Goal: Task Accomplishment & Management: Complete application form

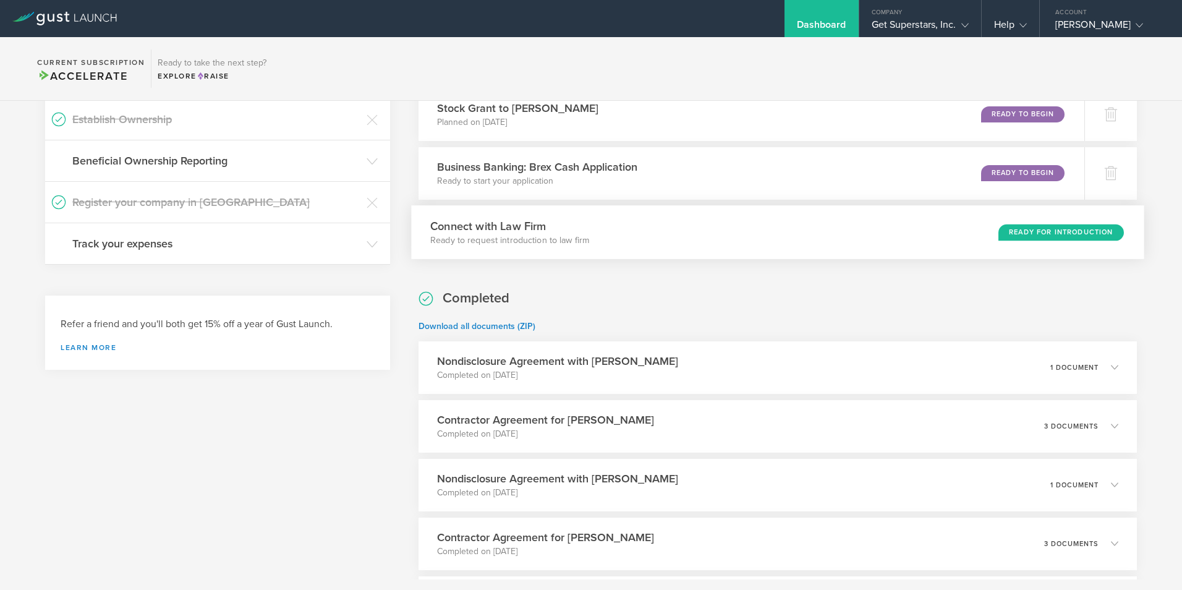
scroll to position [371, 0]
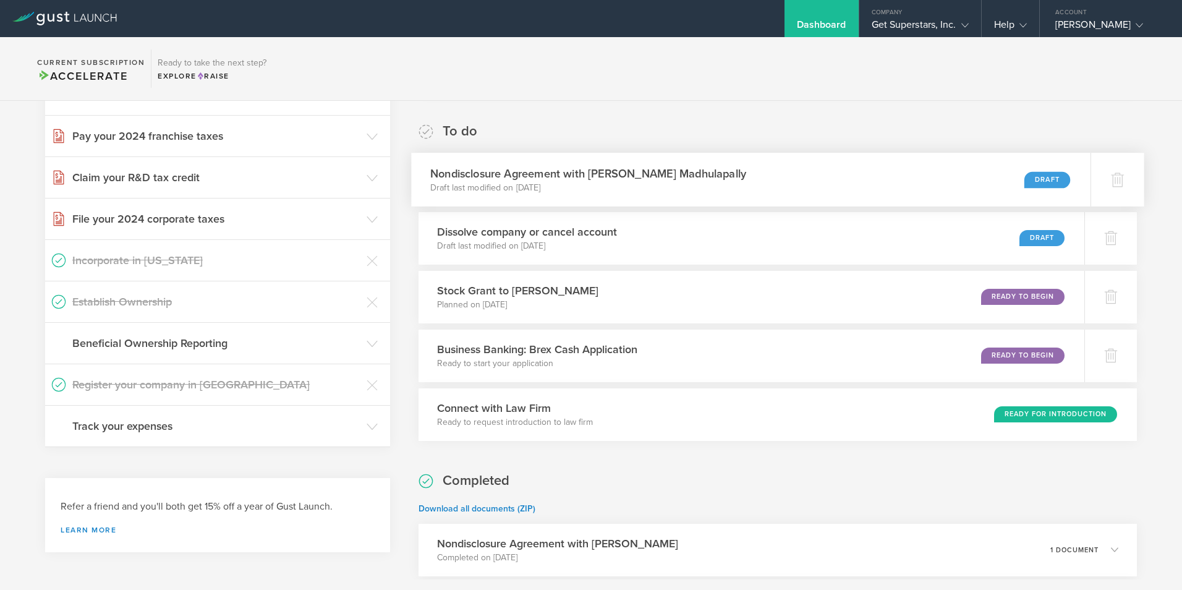
click at [710, 183] on p "Draft last modified on Aug 25, 2025" at bounding box center [588, 187] width 316 height 12
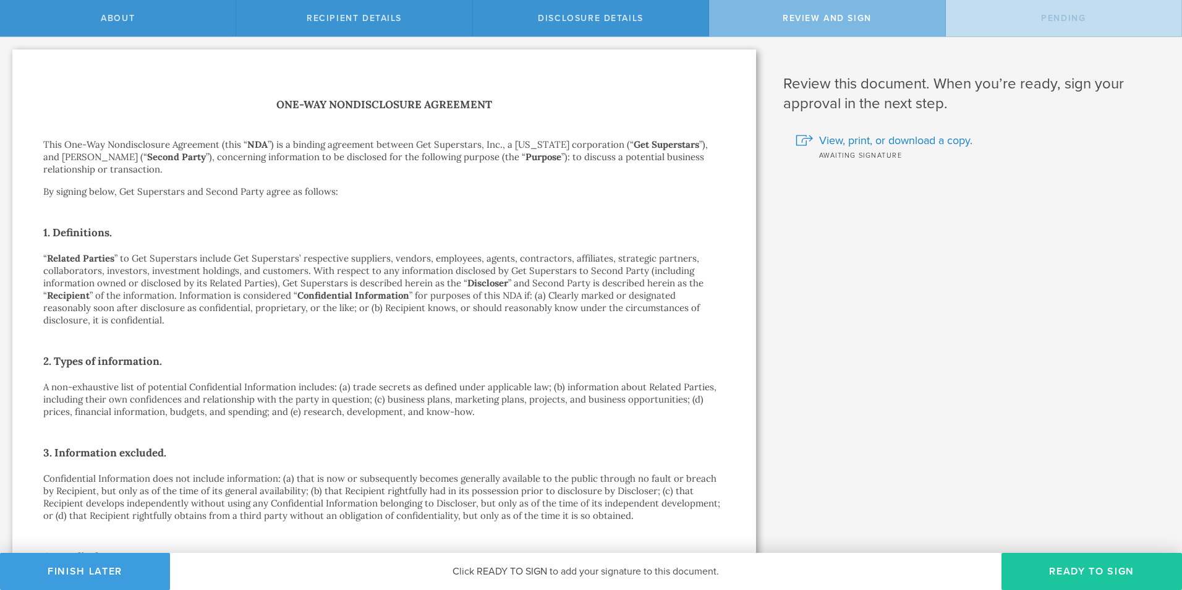
click at [1056, 574] on button "Ready to Sign" at bounding box center [1092, 571] width 181 height 37
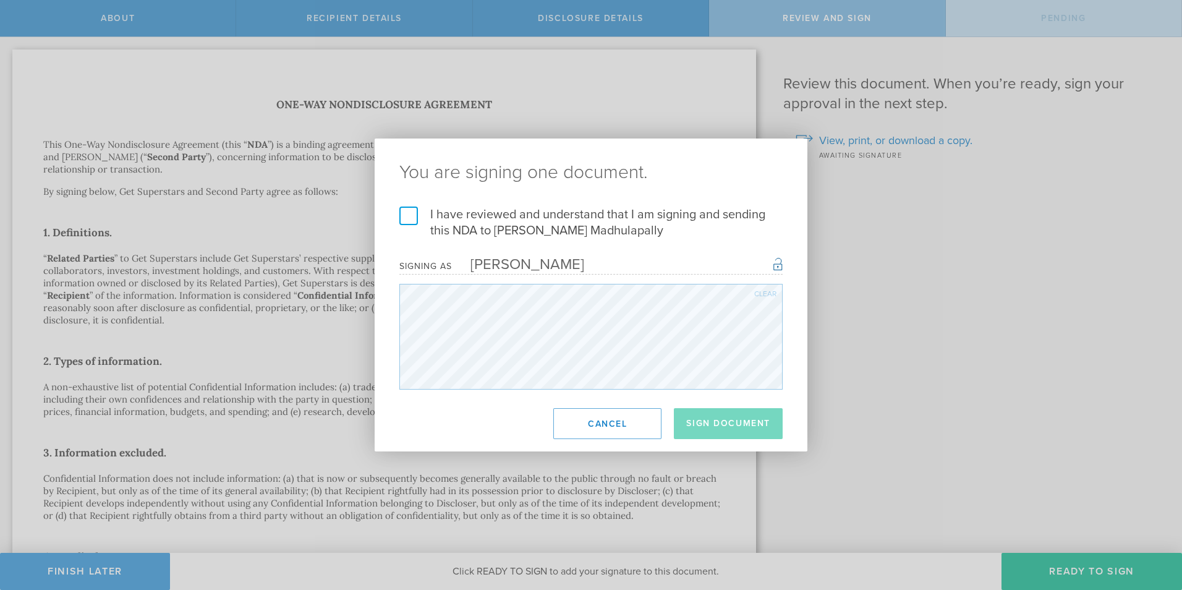
click at [409, 214] on label "I have reviewed and understand that I am signing and sending this NDA to Pradhy…" at bounding box center [590, 223] width 383 height 32
click at [0, 0] on input "I have reviewed and understand that I am signing and sending this NDA to Pradhy…" at bounding box center [0, 0] width 0 height 0
click at [731, 427] on button "Sign Document" at bounding box center [728, 423] width 109 height 31
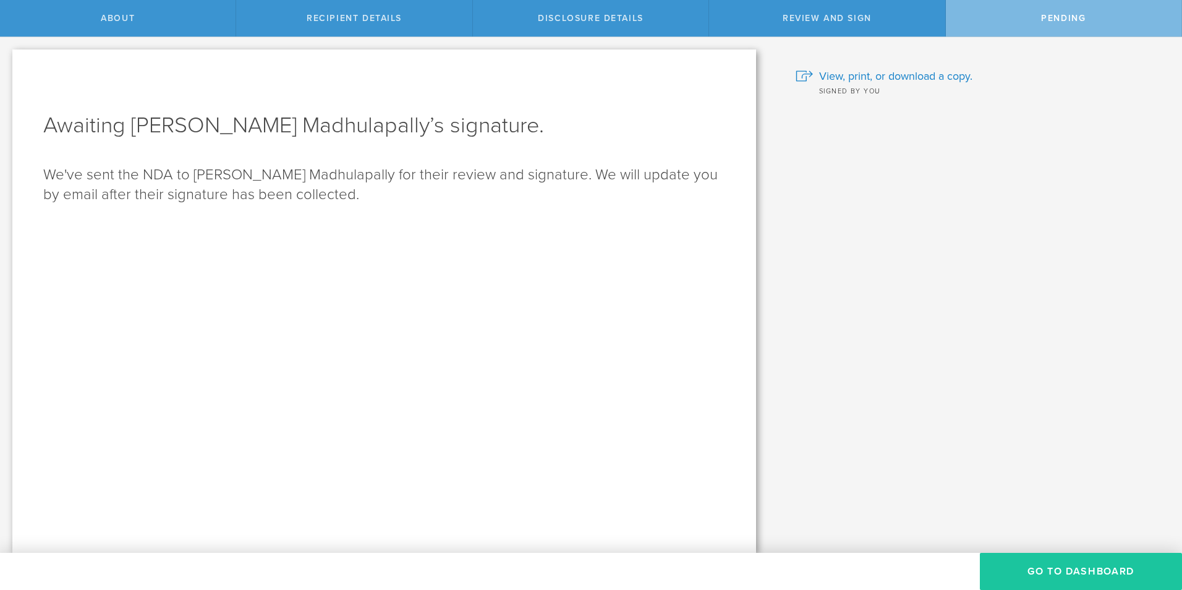
click at [1061, 566] on button "Go to dashboard" at bounding box center [1081, 571] width 202 height 37
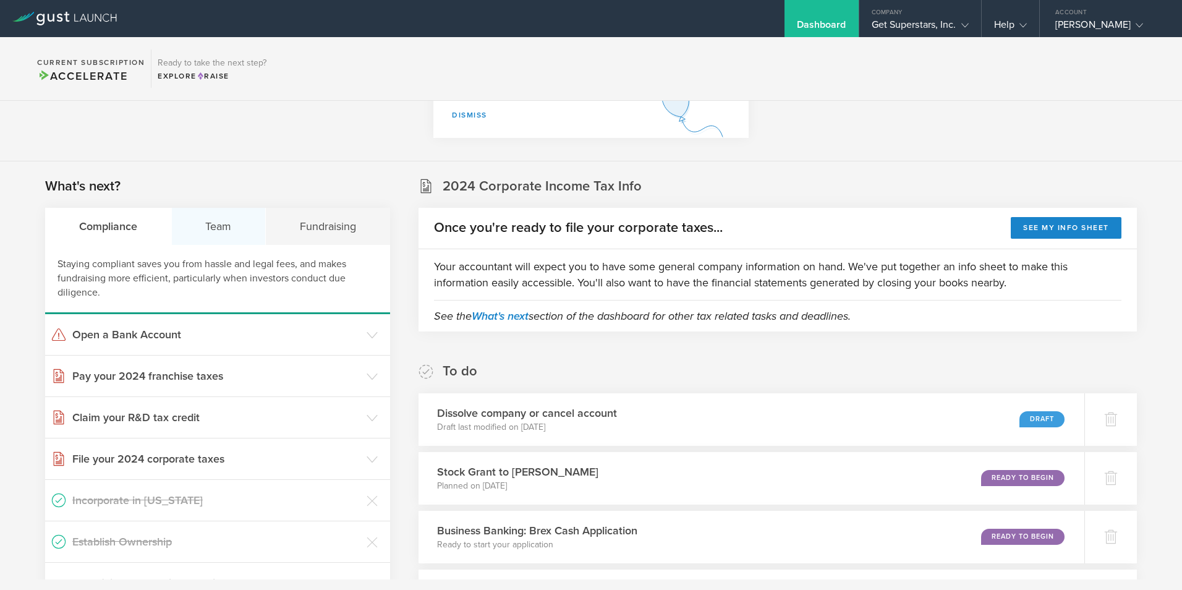
scroll to position [124, 0]
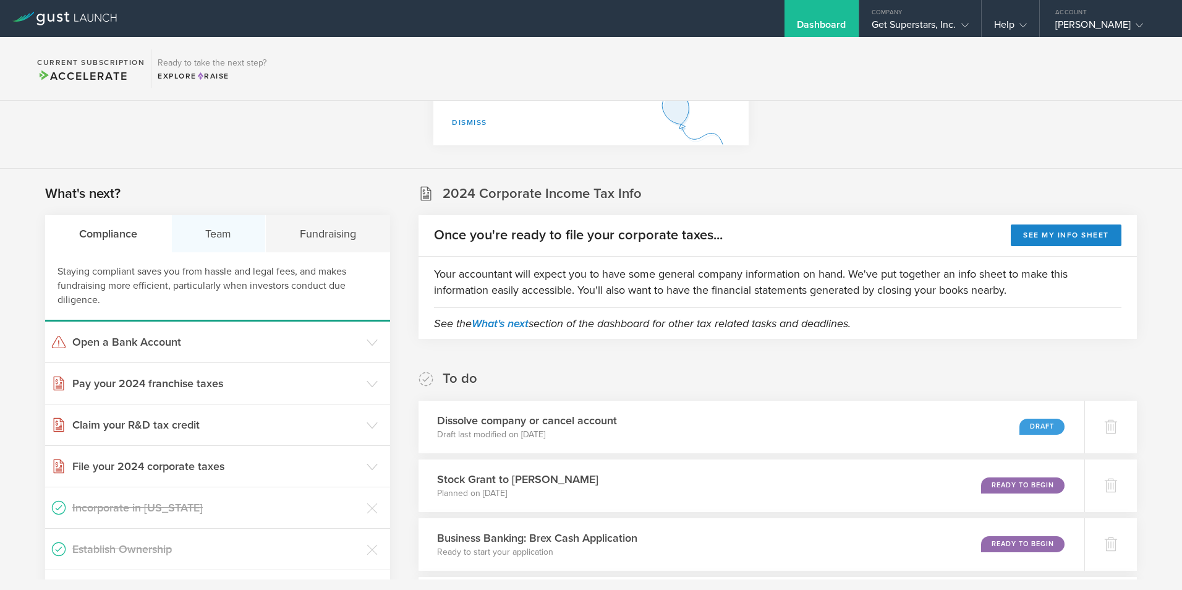
click at [224, 231] on div "Team" at bounding box center [219, 233] width 95 height 37
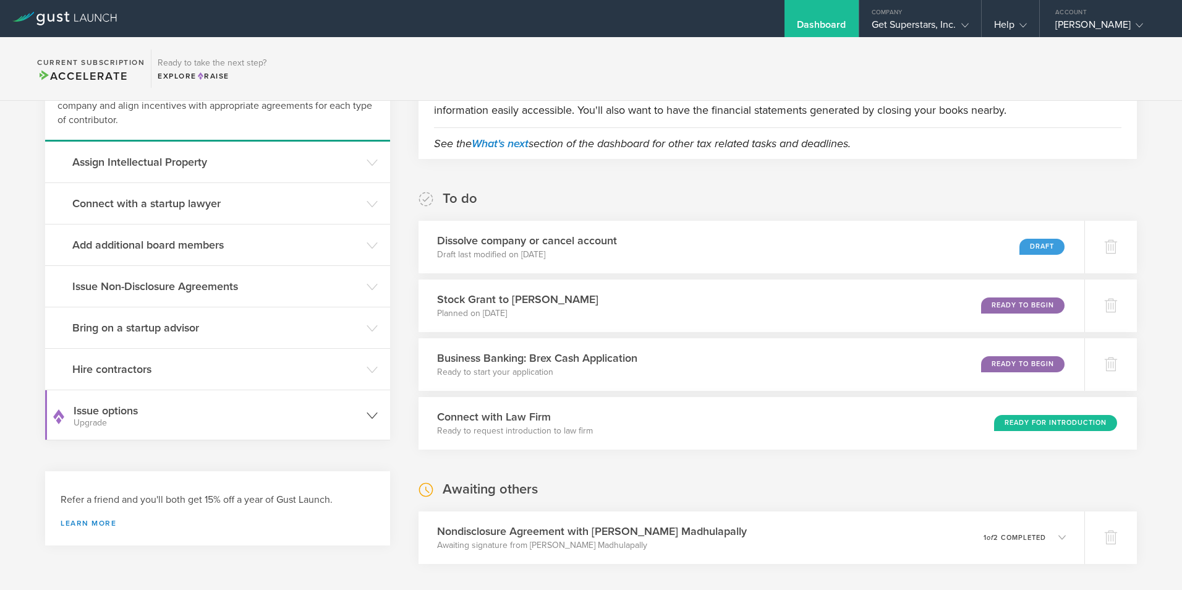
scroll to position [309, 0]
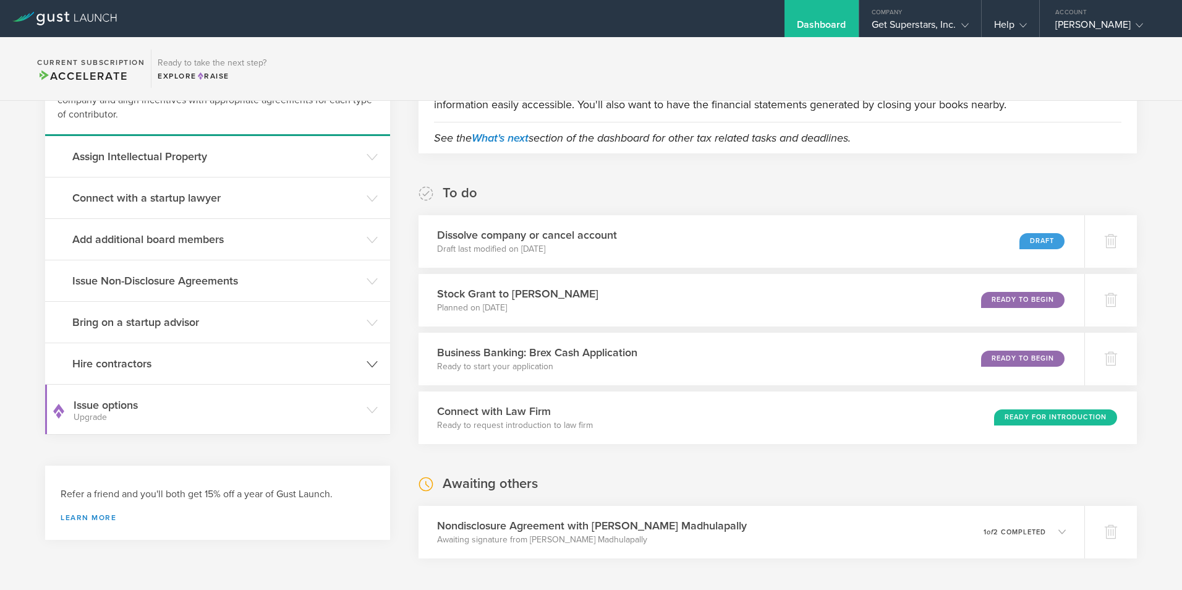
click at [126, 371] on h3 "Hire contractors" at bounding box center [216, 364] width 288 height 16
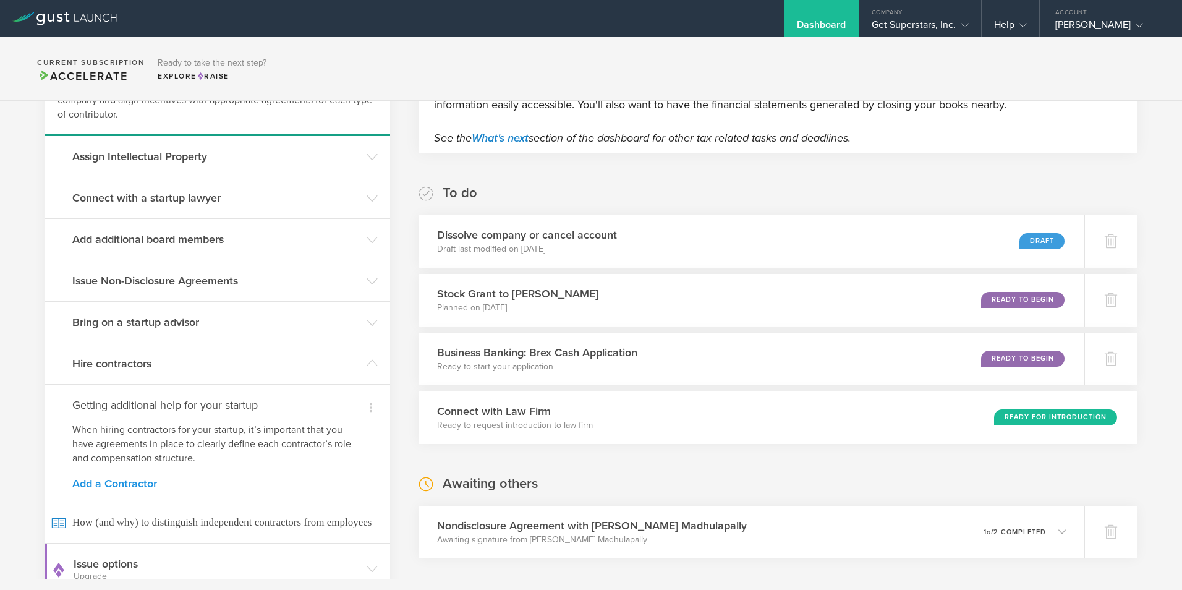
click at [98, 484] on link "Add a Contractor" at bounding box center [217, 483] width 291 height 11
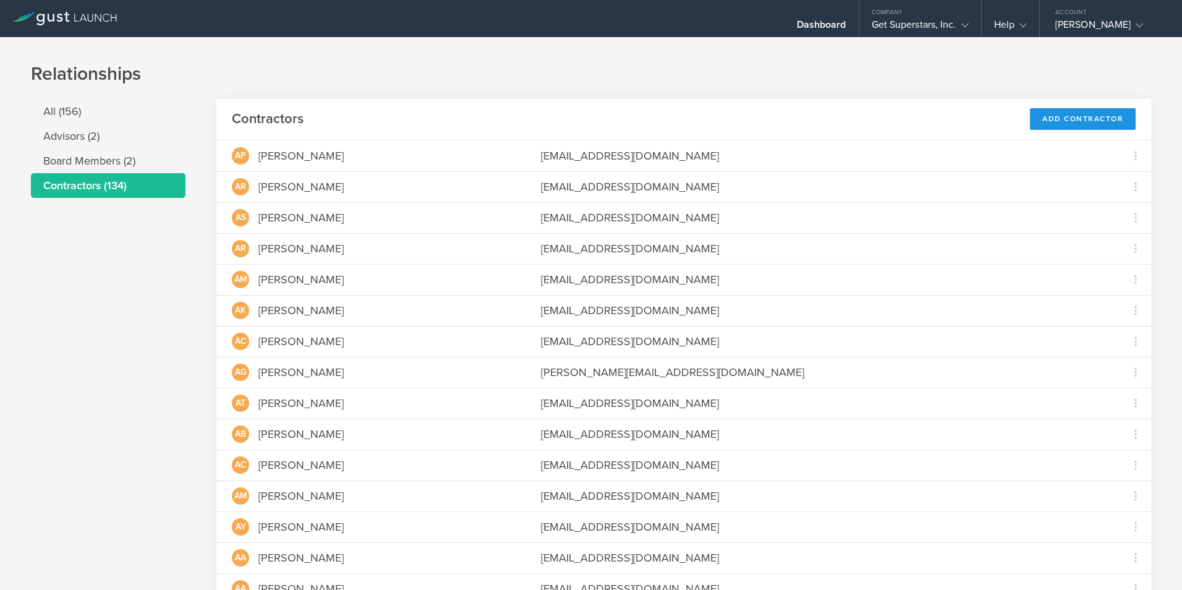
click at [1093, 126] on div "Add Contractor" at bounding box center [1083, 119] width 106 height 22
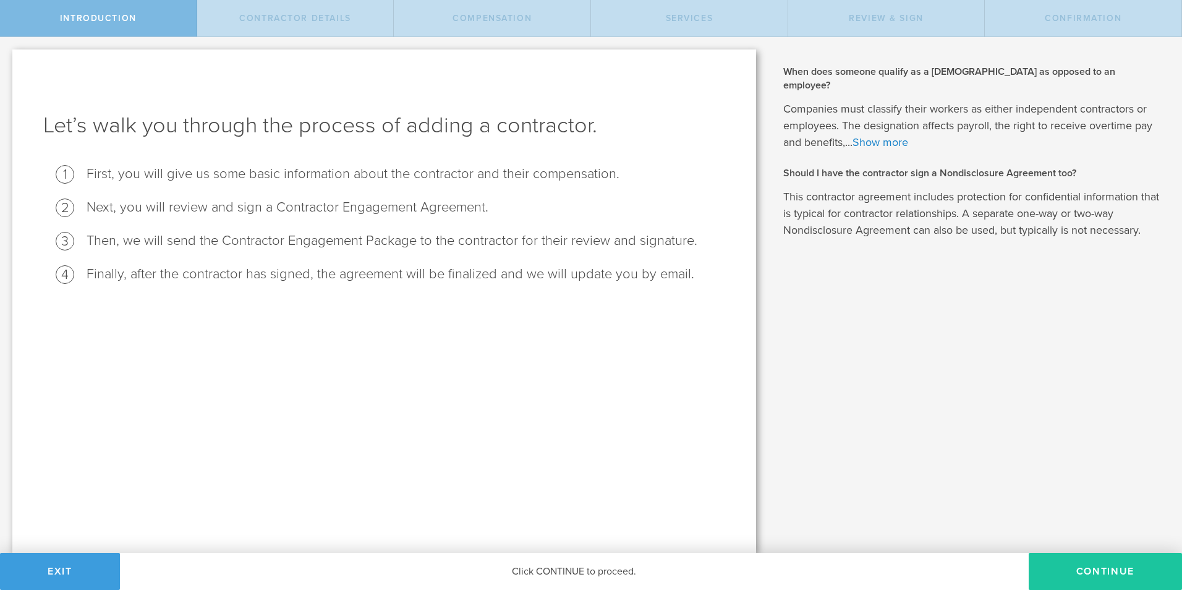
click at [1096, 575] on button "Continue" at bounding box center [1105, 571] width 153 height 37
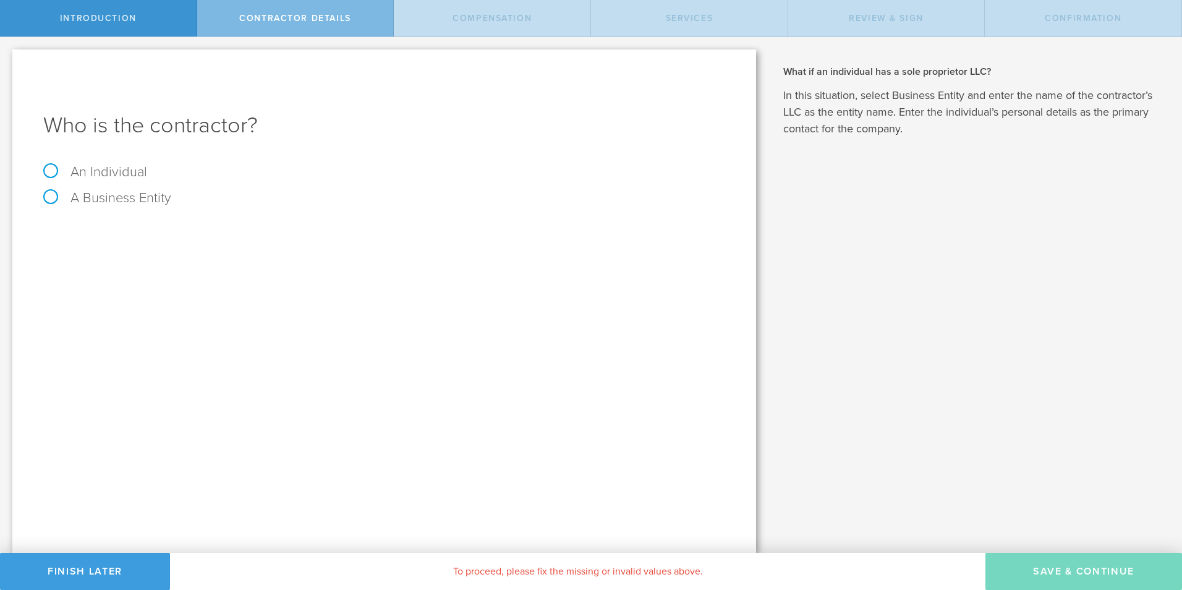
click at [51, 170] on label "An Individual" at bounding box center [95, 172] width 104 height 16
click at [8, 57] on input "An Individual" at bounding box center [4, 47] width 8 height 20
radio input "true"
click at [229, 226] on input "text" at bounding box center [430, 232] width 589 height 19
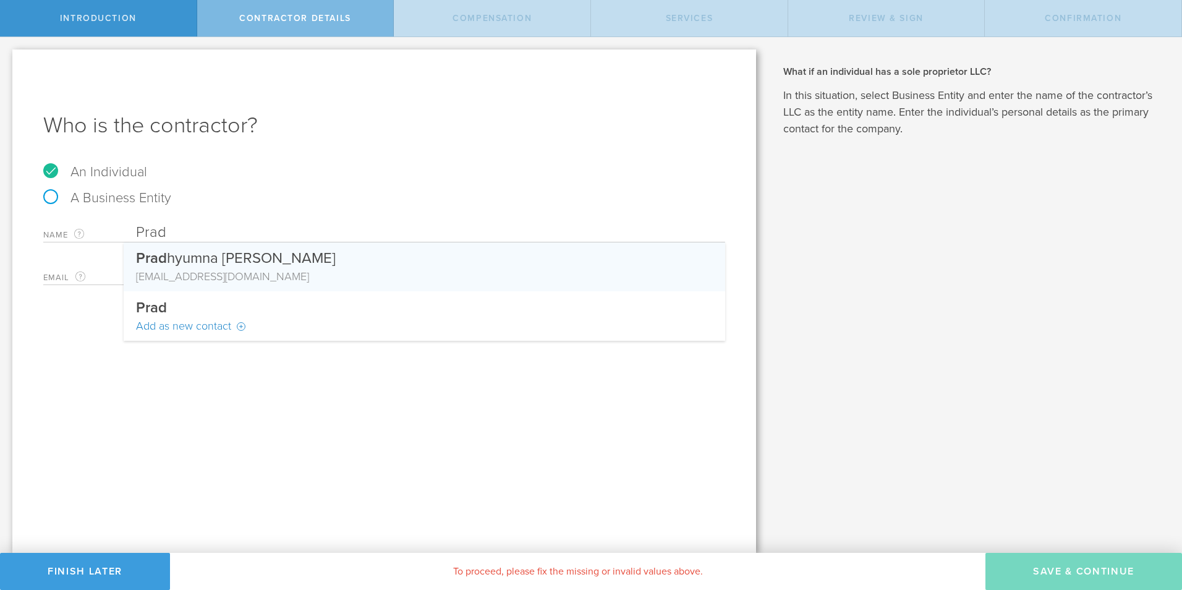
click at [218, 261] on div "Prad hyumna Reddy Madhulapally" at bounding box center [424, 255] width 577 height 26
type input "[PERSON_NAME] Madhulapally"
type input "[EMAIL_ADDRESS][DOMAIN_NAME]"
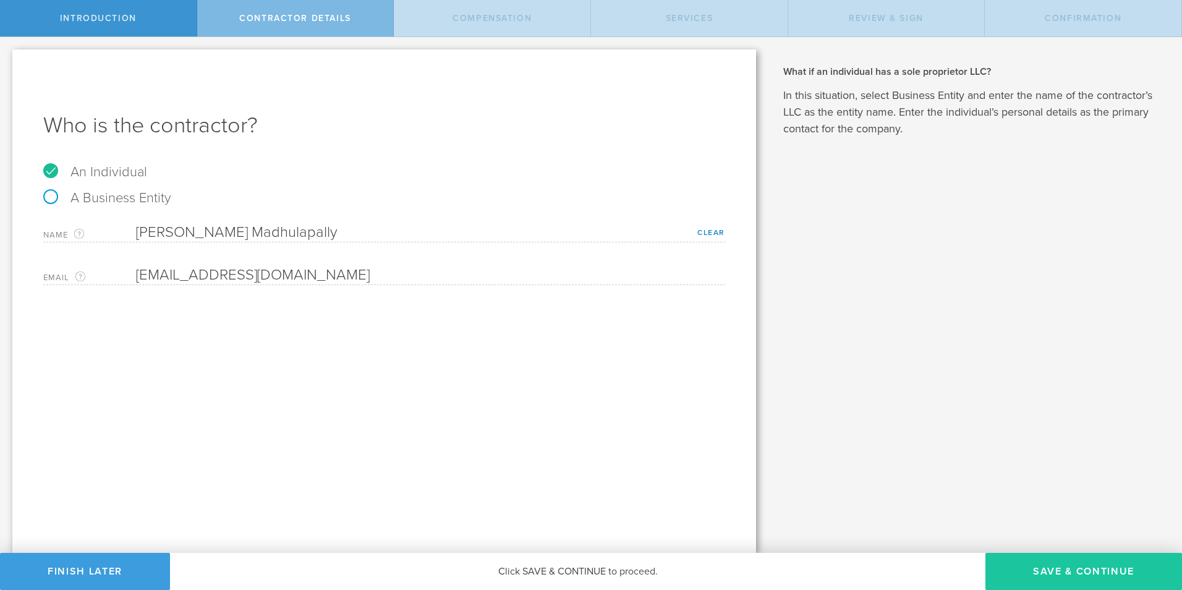
click at [1058, 565] on button "Save & Continue" at bounding box center [1084, 571] width 197 height 37
select select "none"
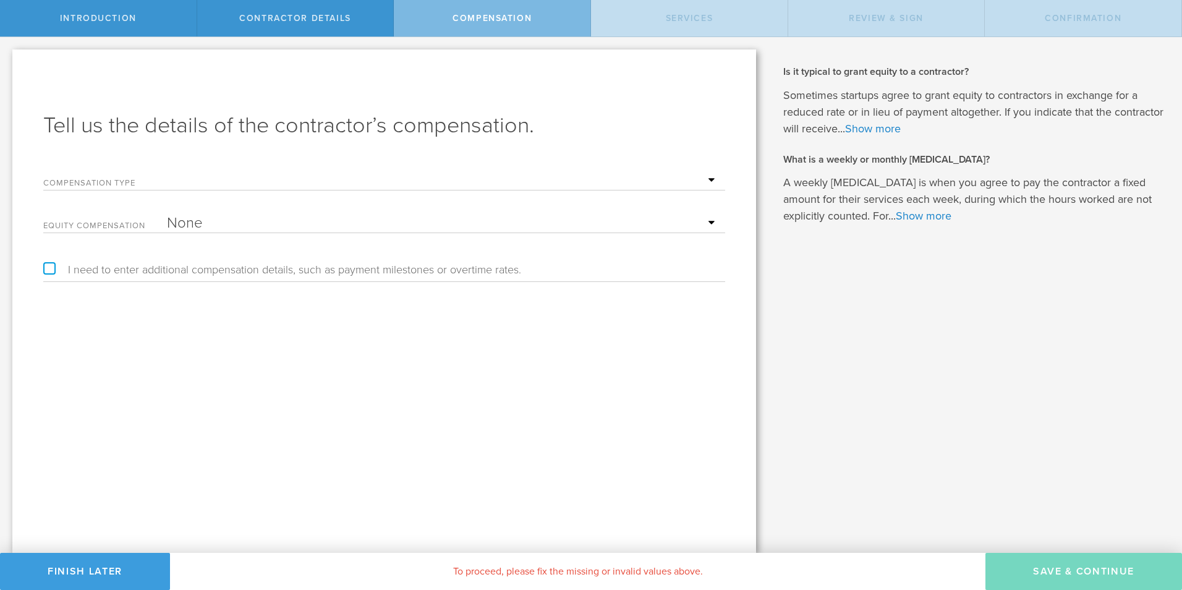
click at [194, 179] on select "Hourly Daily Weekly Retainer Monthly Retainer Project Flat Rate No cash compens…" at bounding box center [443, 180] width 552 height 19
select select "project"
click at [167, 171] on select "Hourly Daily Weekly Retainer Monthly Retainer Project Flat Rate No cash compens…" at bounding box center [443, 180] width 552 height 19
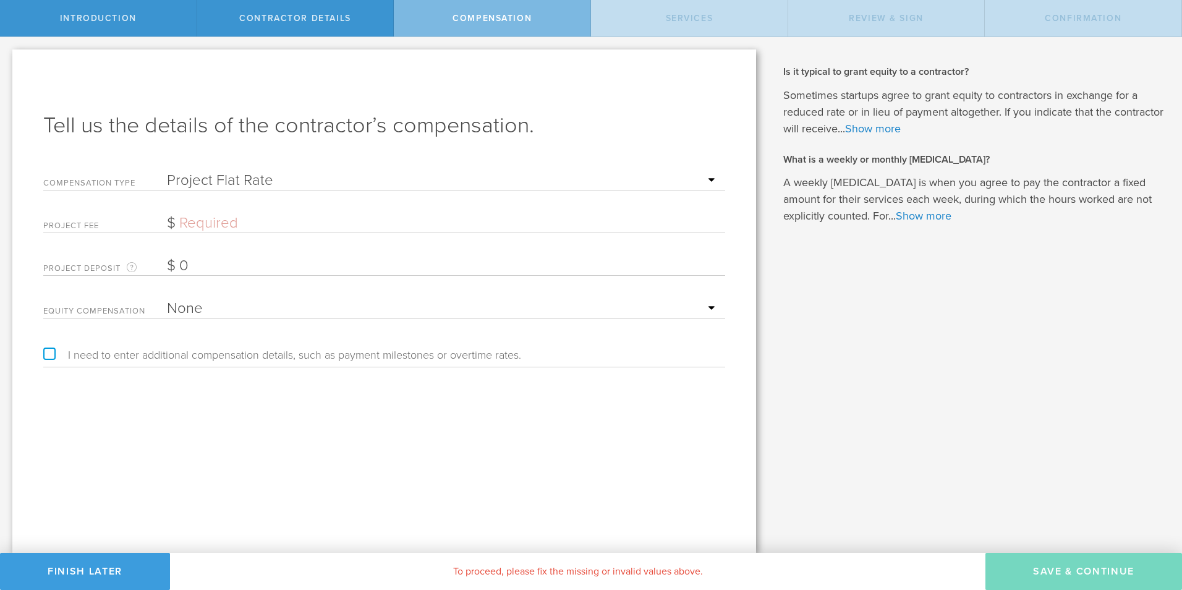
click at [205, 223] on input "text" at bounding box center [443, 223] width 552 height 19
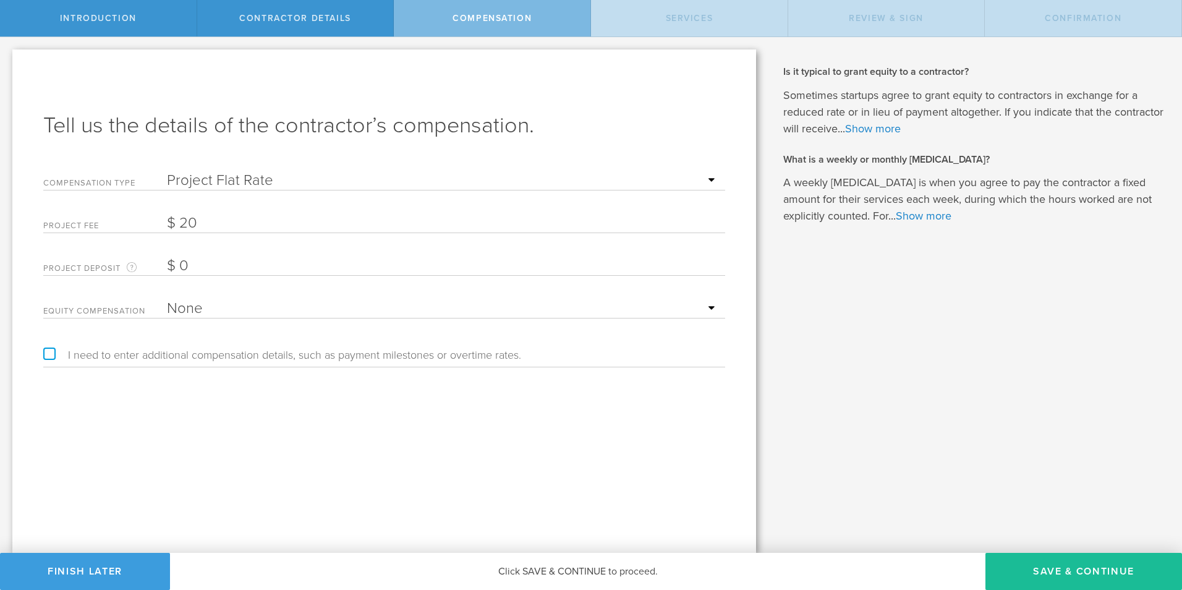
type input "20"
click at [693, 440] on div "Tell us the details of the contractor’s compensation. Compensation Type Hourly …" at bounding box center [384, 300] width 744 height 503
click at [1050, 571] on button "Save & Continue" at bounding box center [1084, 571] width 197 height 37
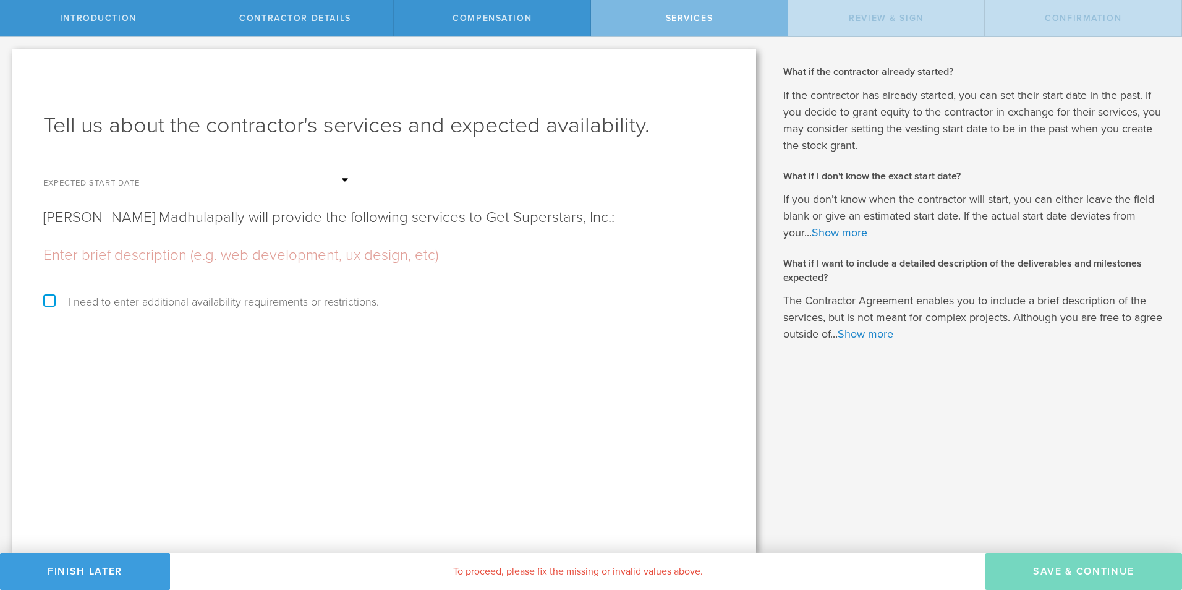
click at [144, 185] on label "Expected start date" at bounding box center [105, 184] width 124 height 11
click at [174, 182] on input "text" at bounding box center [259, 180] width 185 height 19
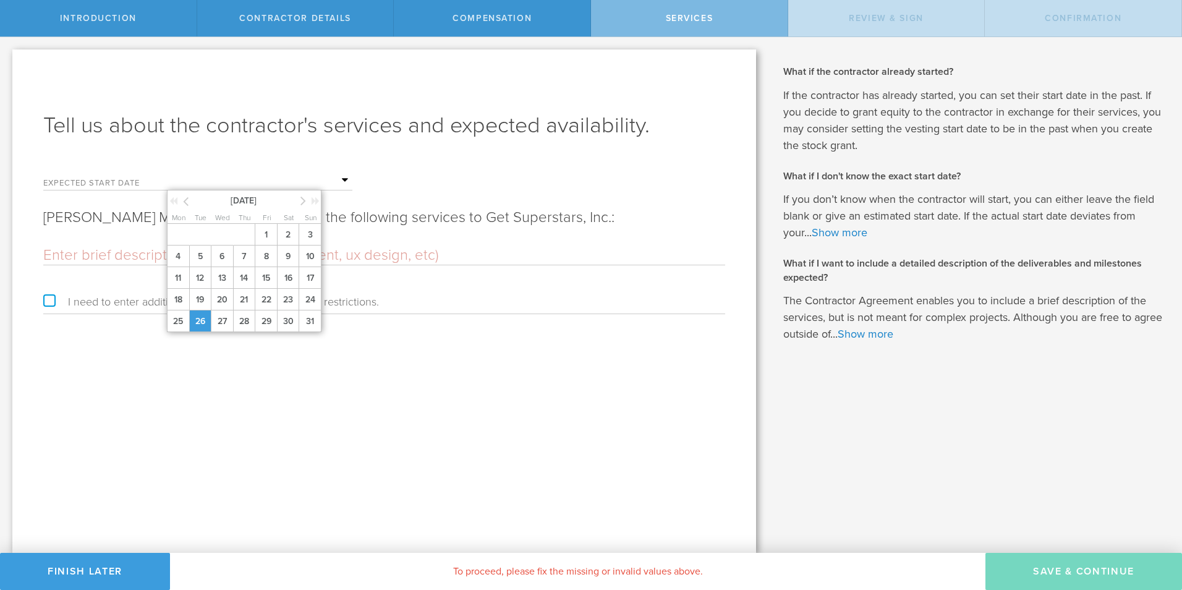
click at [206, 317] on span "26" at bounding box center [200, 321] width 22 height 22
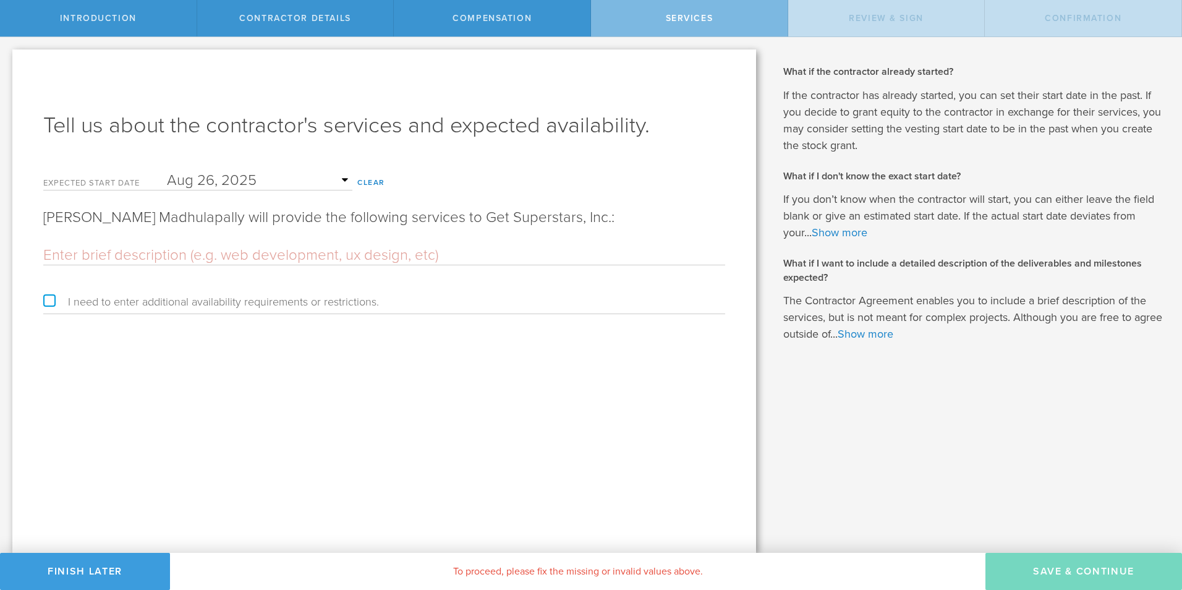
click at [232, 185] on input "text" at bounding box center [259, 180] width 185 height 19
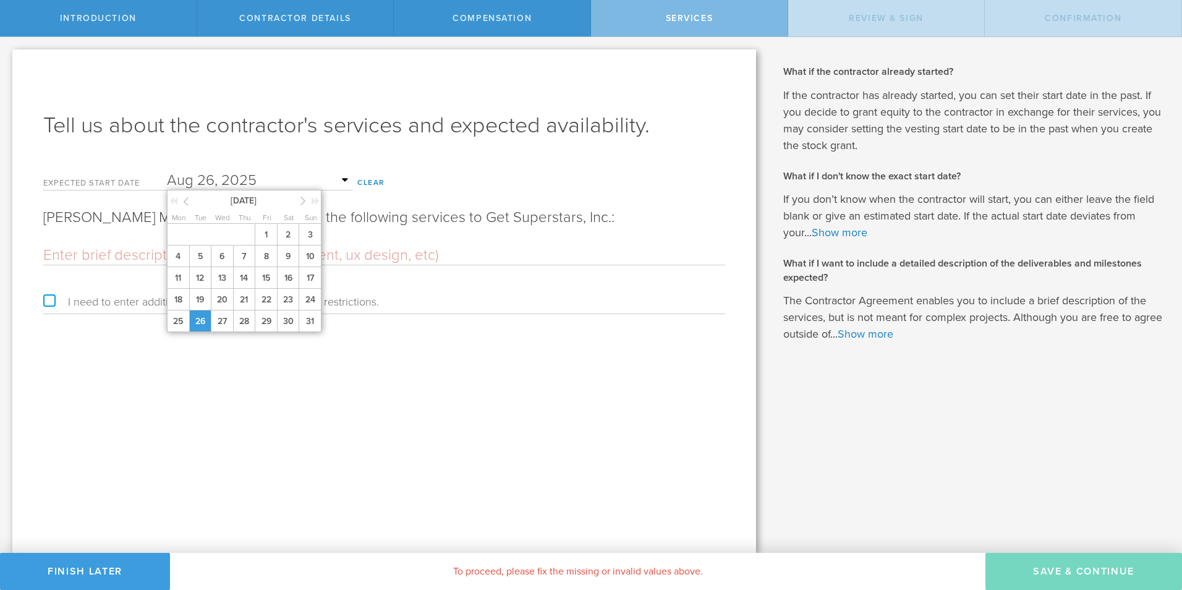
click at [195, 325] on span "26" at bounding box center [200, 321] width 22 height 22
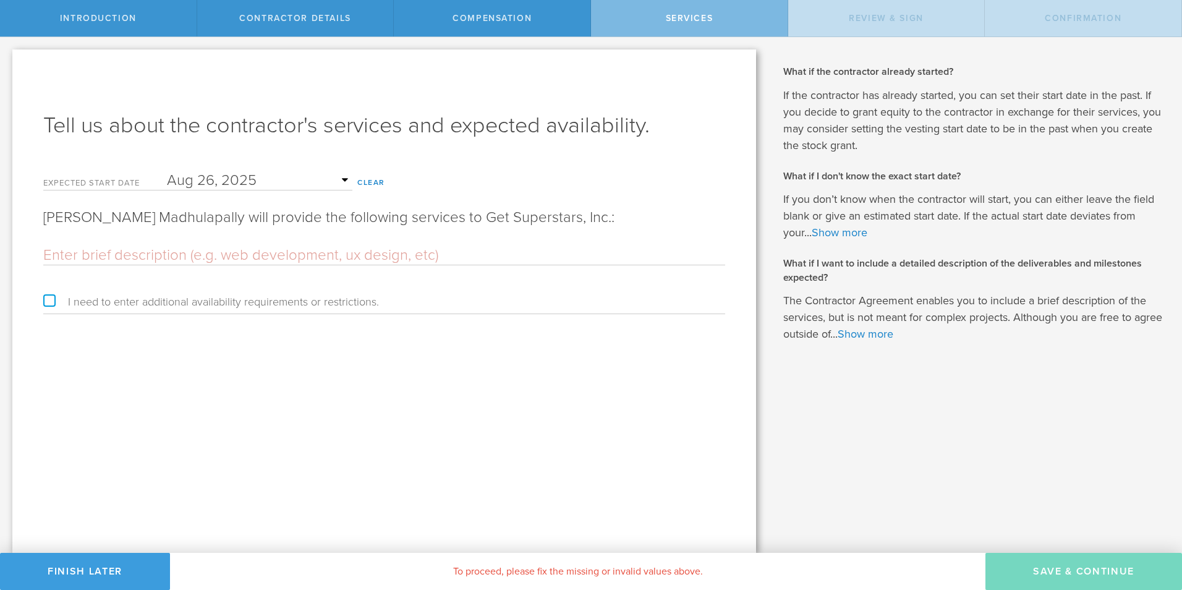
click at [158, 253] on input "text" at bounding box center [384, 255] width 682 height 19
paste input "TITLE – Software Developer Intern. SCOPE – this is an Internship to complement …"
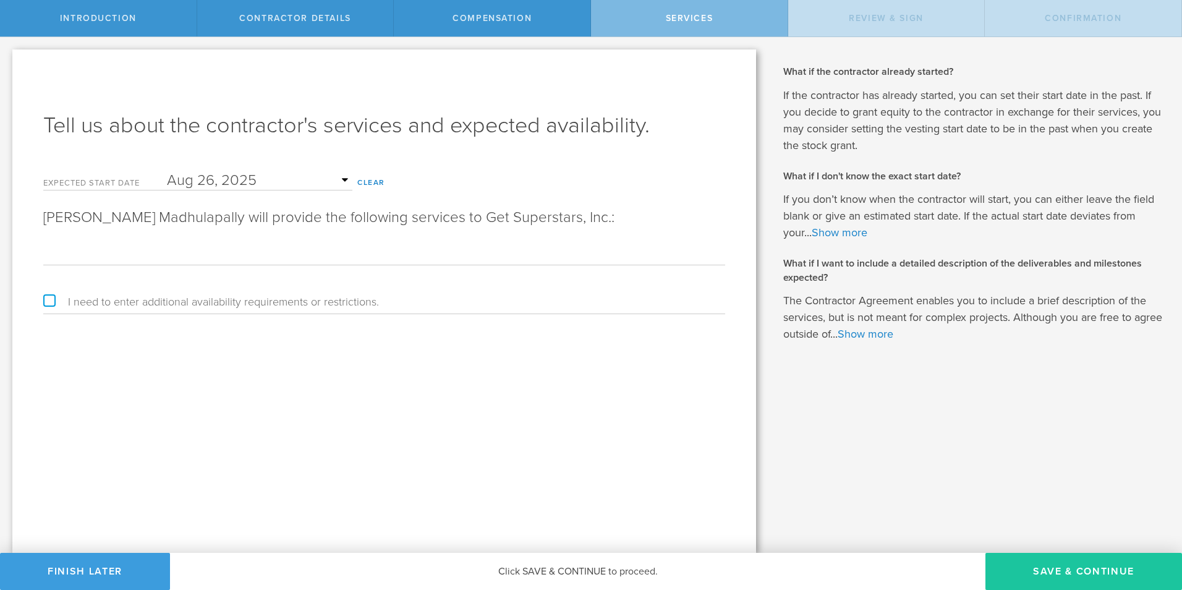
type input "TITLE – Software Developer Intern. SCOPE – this is an Internship to complement …"
click at [1037, 576] on button "Save & Continue" at bounding box center [1084, 571] width 197 height 37
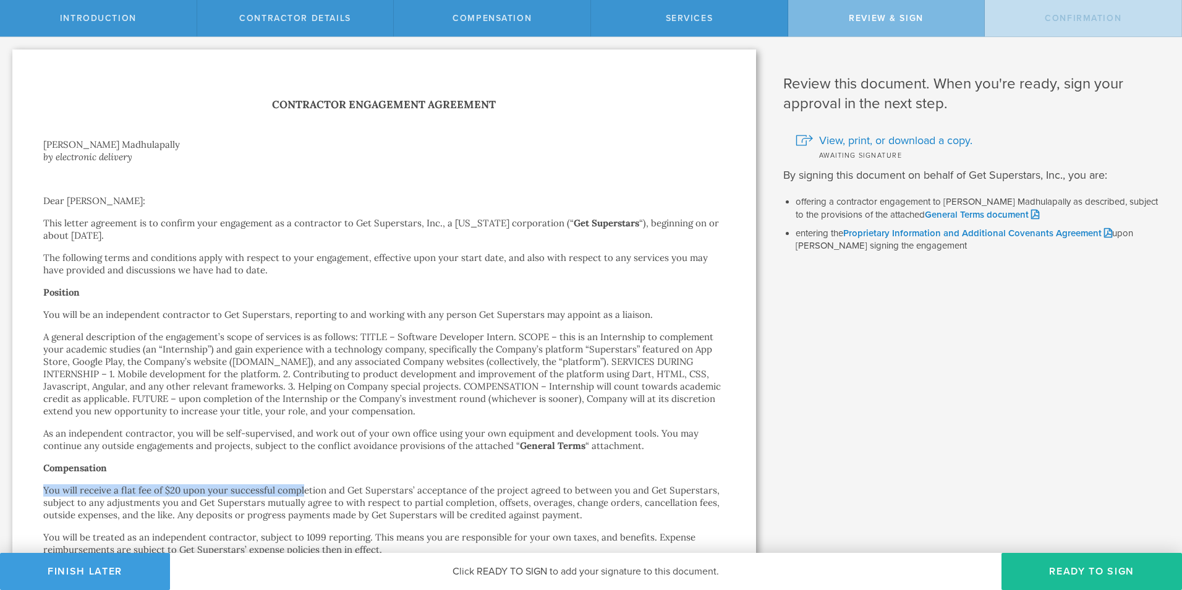
drag, startPoint x: 45, startPoint y: 490, endPoint x: 301, endPoint y: 492, distance: 256.0
click at [301, 492] on p "You will receive a flat fee of $20 upon your successful completion and Get Supe…" at bounding box center [384, 502] width 682 height 37
drag, startPoint x: 301, startPoint y: 492, endPoint x: 83, endPoint y: 499, distance: 218.4
click at [98, 501] on p "You will receive a flat fee of $20 upon your successful completion and Get Supe…" at bounding box center [384, 502] width 682 height 37
drag, startPoint x: 44, startPoint y: 490, endPoint x: 197, endPoint y: 493, distance: 153.4
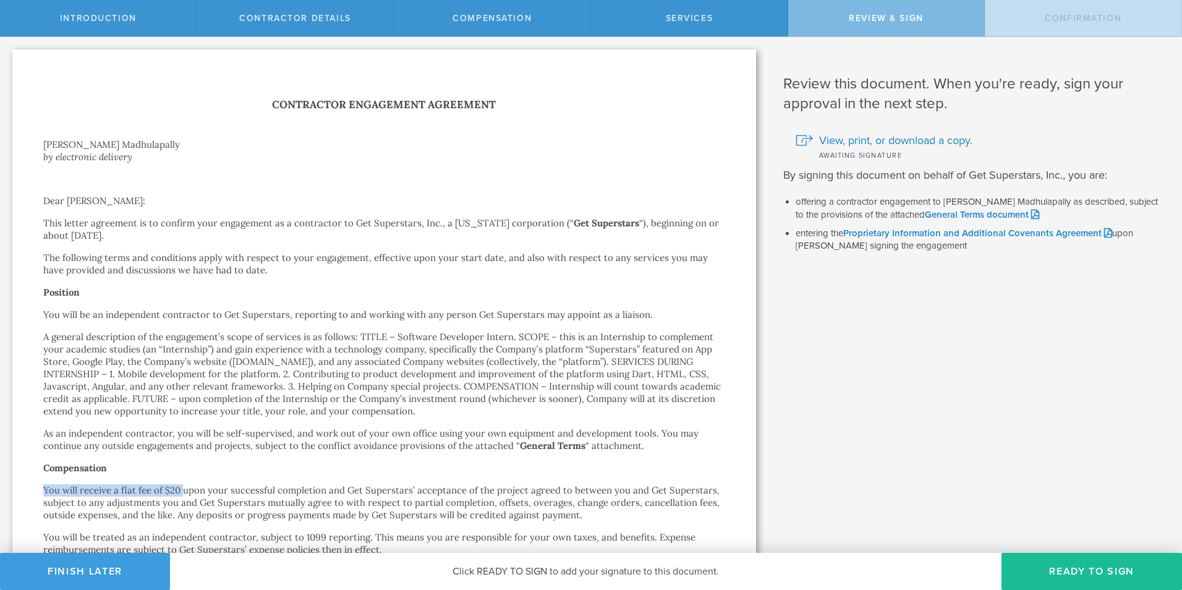
click at [197, 493] on p "You will receive a flat fee of $20 upon your successful completion and Get Supe…" at bounding box center [384, 502] width 682 height 37
click at [81, 488] on p "You will receive a flat fee of $20 upon your successful completion and Get Supe…" at bounding box center [384, 502] width 682 height 37
drag, startPoint x: 41, startPoint y: 489, endPoint x: 177, endPoint y: 486, distance: 136.1
click at [177, 486] on div "Contractor Engagement Agreement Pradhyumna Reddy Madhulapally by electronic del…" at bounding box center [384, 564] width 744 height 1030
click at [1072, 569] on button "Ready to Sign" at bounding box center [1092, 571] width 181 height 37
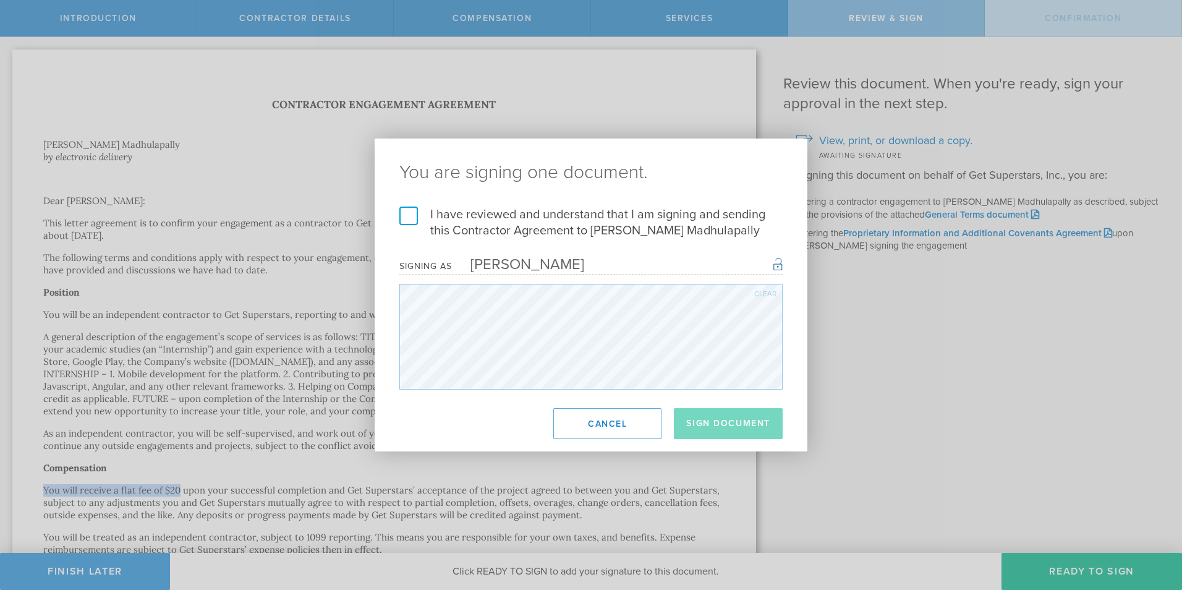
click at [412, 213] on label "I have reviewed and understand that I am signing and sending this Contractor Ag…" at bounding box center [590, 223] width 383 height 32
click at [0, 0] on input "I have reviewed and understand that I am signing and sending this Contractor Ag…" at bounding box center [0, 0] width 0 height 0
click at [762, 430] on button "Sign Document" at bounding box center [728, 423] width 109 height 31
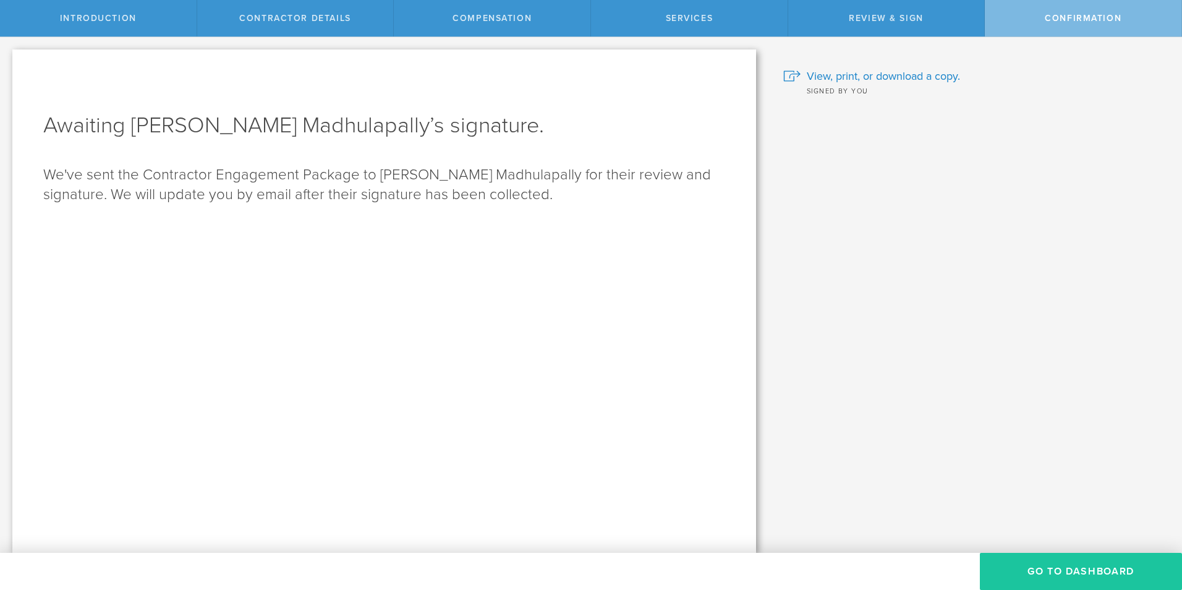
click at [1060, 555] on button "Go To Dashboard" at bounding box center [1081, 571] width 202 height 37
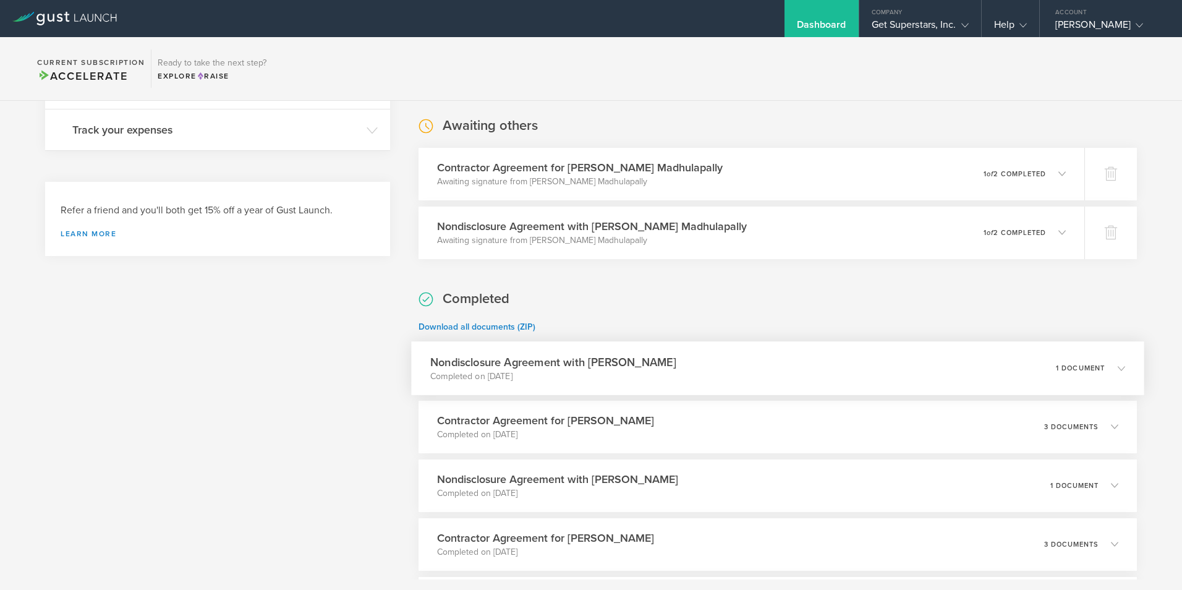
scroll to position [680, 0]
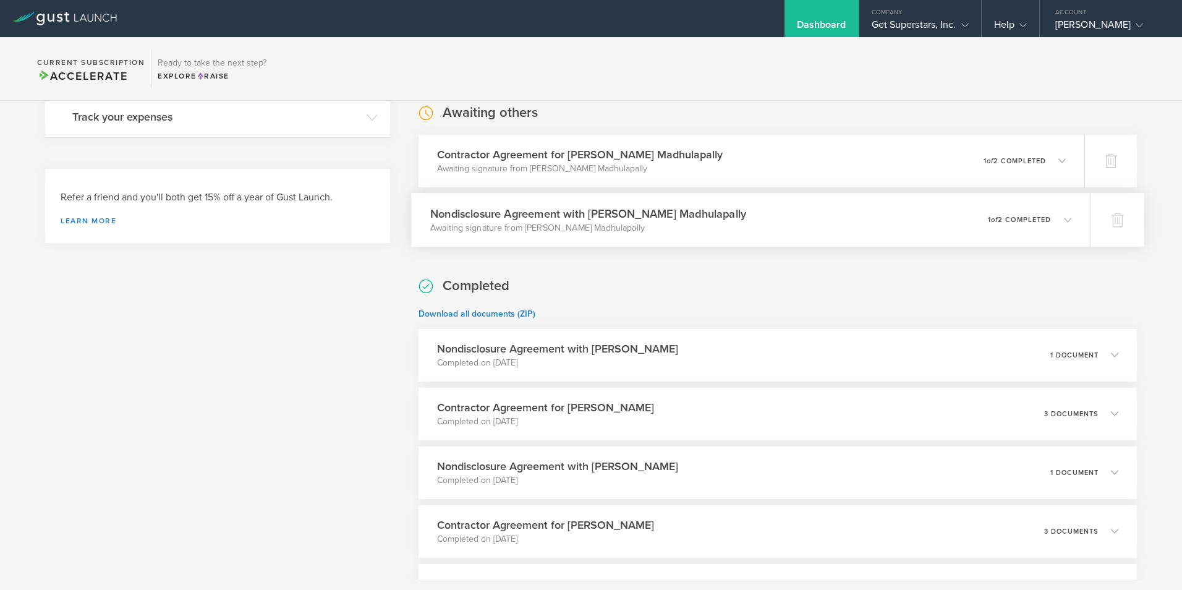
click at [758, 228] on div "Nondisclosure Agreement with [PERSON_NAME] Madhulapally Awaiting signature from…" at bounding box center [751, 220] width 680 height 54
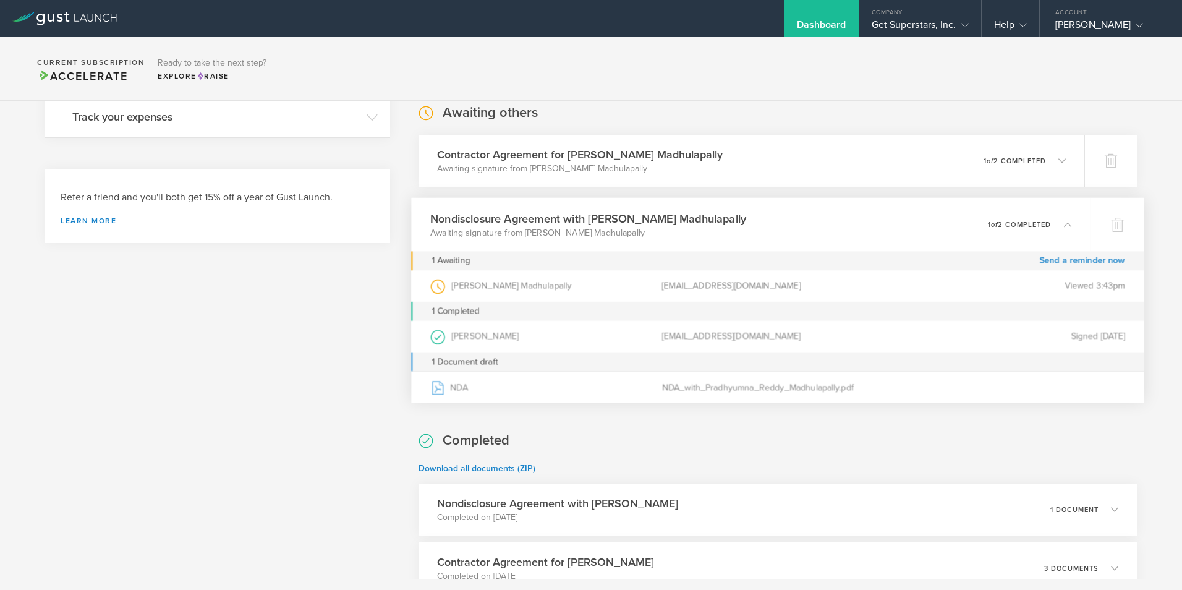
click at [758, 228] on div "Nondisclosure Agreement with [PERSON_NAME] Madhulapally Awaiting signature from…" at bounding box center [751, 224] width 680 height 54
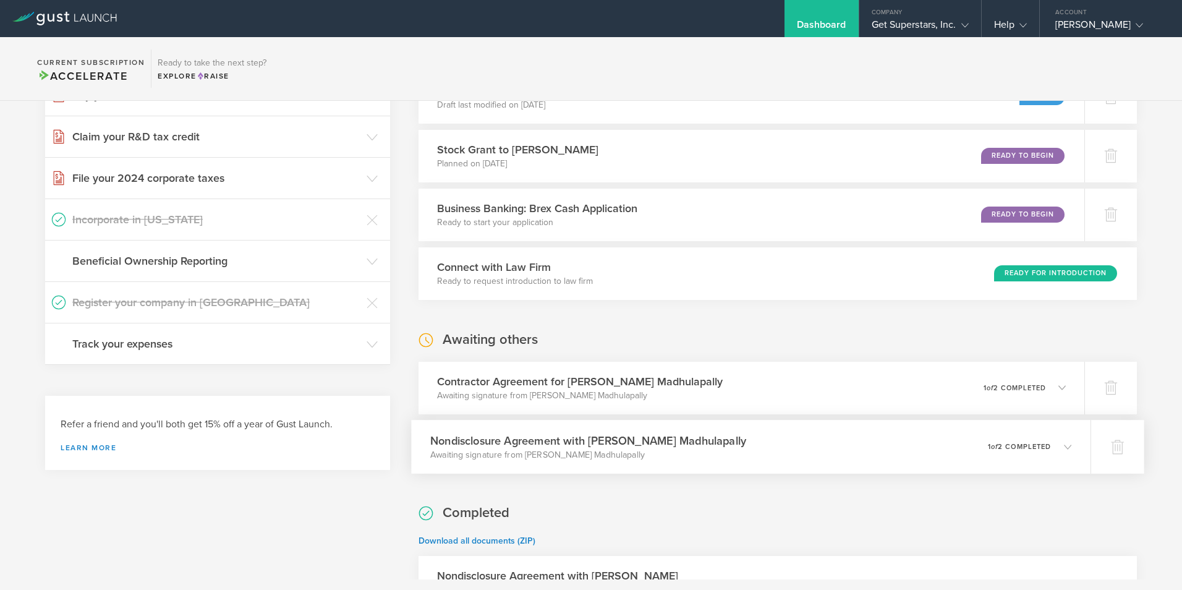
scroll to position [556, 0]
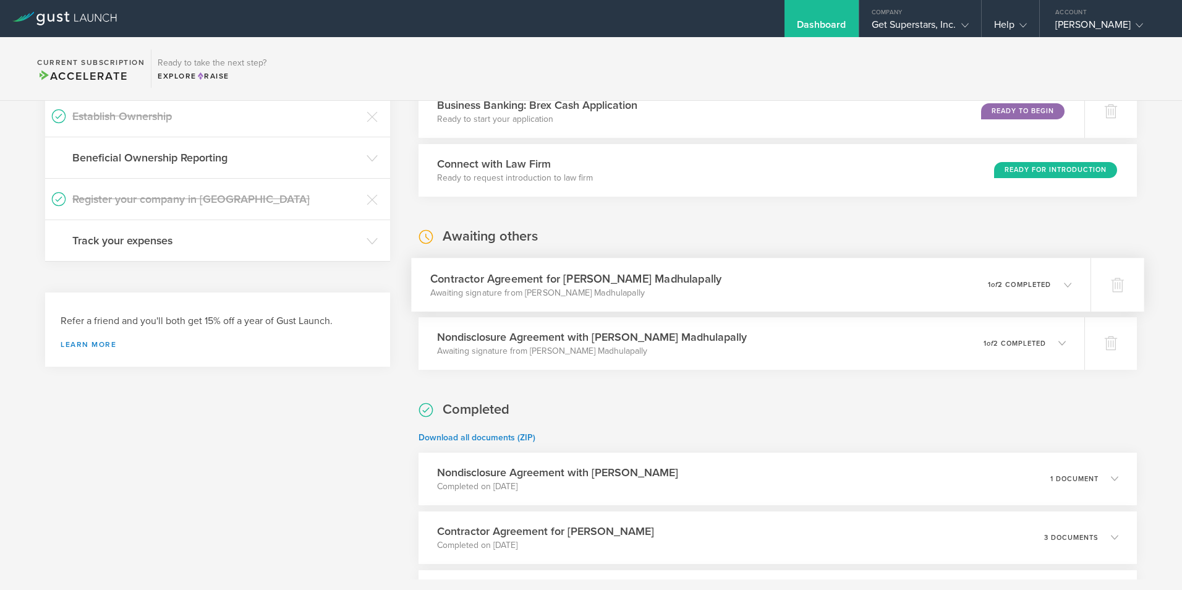
click at [722, 280] on h3 "Contractor Agreement for [PERSON_NAME] Madhulapally" at bounding box center [575, 278] width 291 height 17
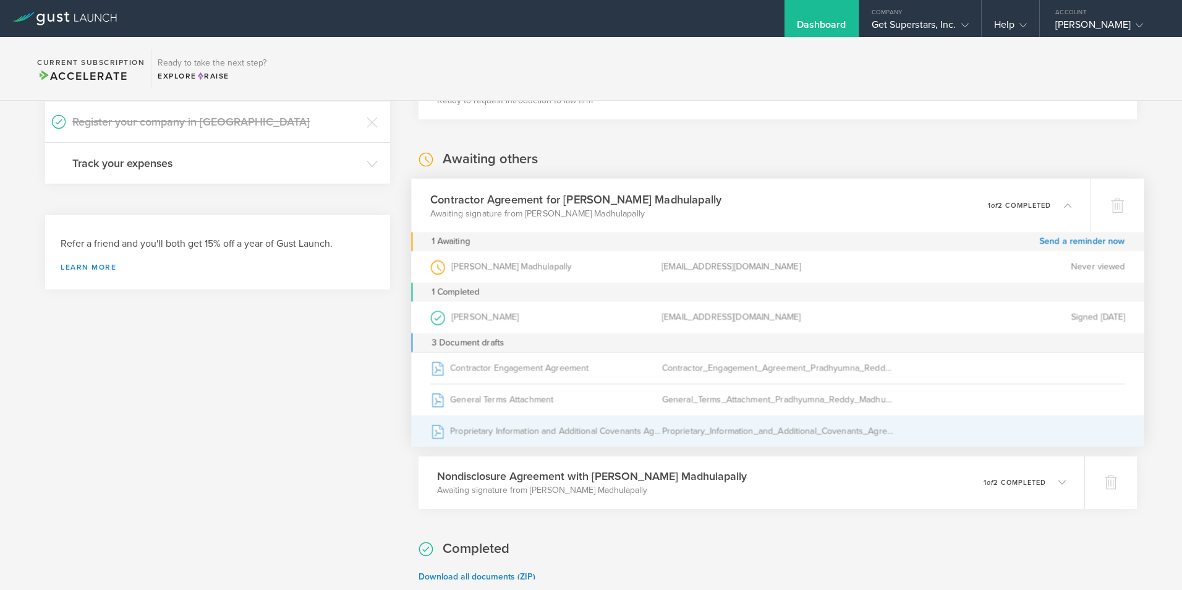
scroll to position [742, 0]
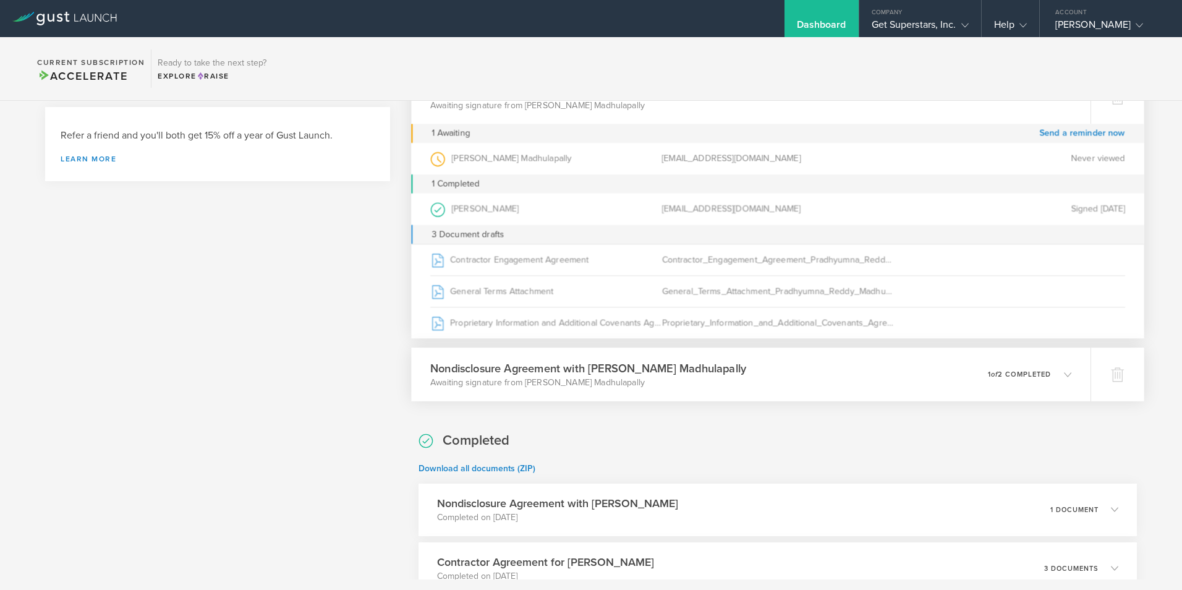
click at [701, 383] on p "Awaiting signature from Pradhyumna Reddy Madhulapally" at bounding box center [588, 382] width 316 height 12
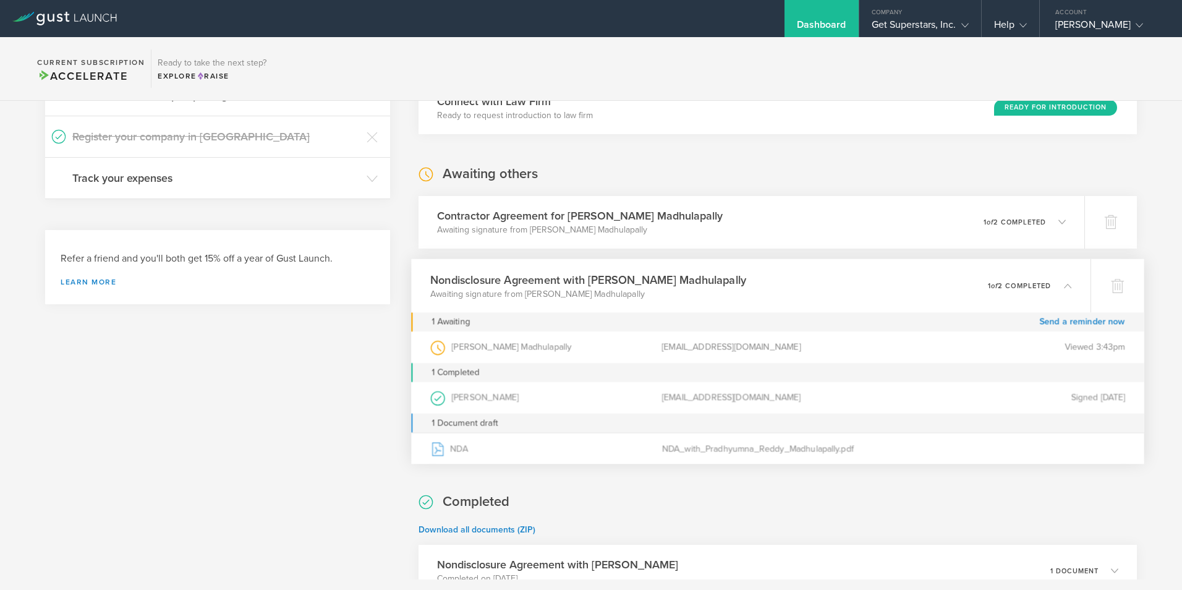
scroll to position [618, 0]
click at [1046, 324] on link "Send a reminder now" at bounding box center [1082, 322] width 86 height 19
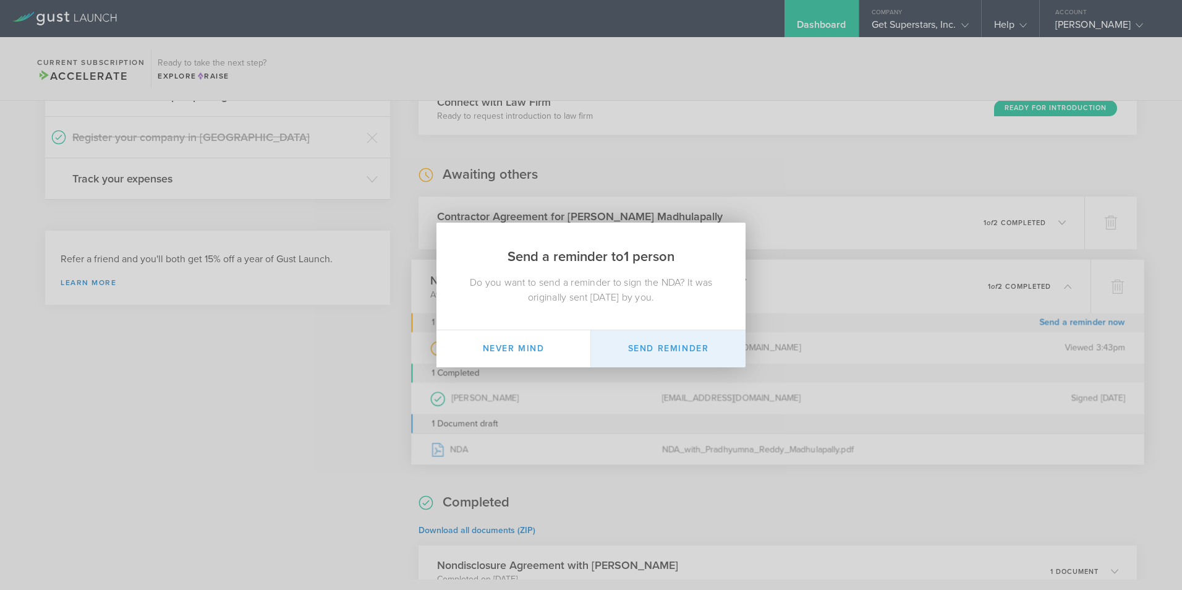
click at [678, 349] on button "Send Reminder" at bounding box center [668, 348] width 155 height 37
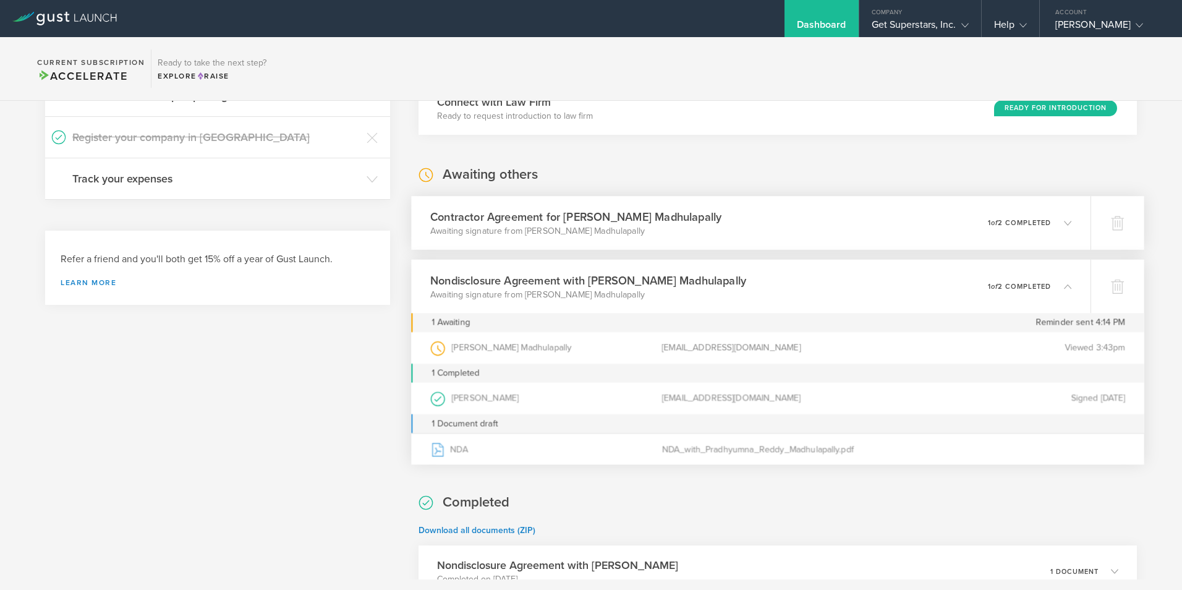
click at [1004, 230] on div "0 undeliverable 1 of 2 completed" at bounding box center [1030, 222] width 84 height 21
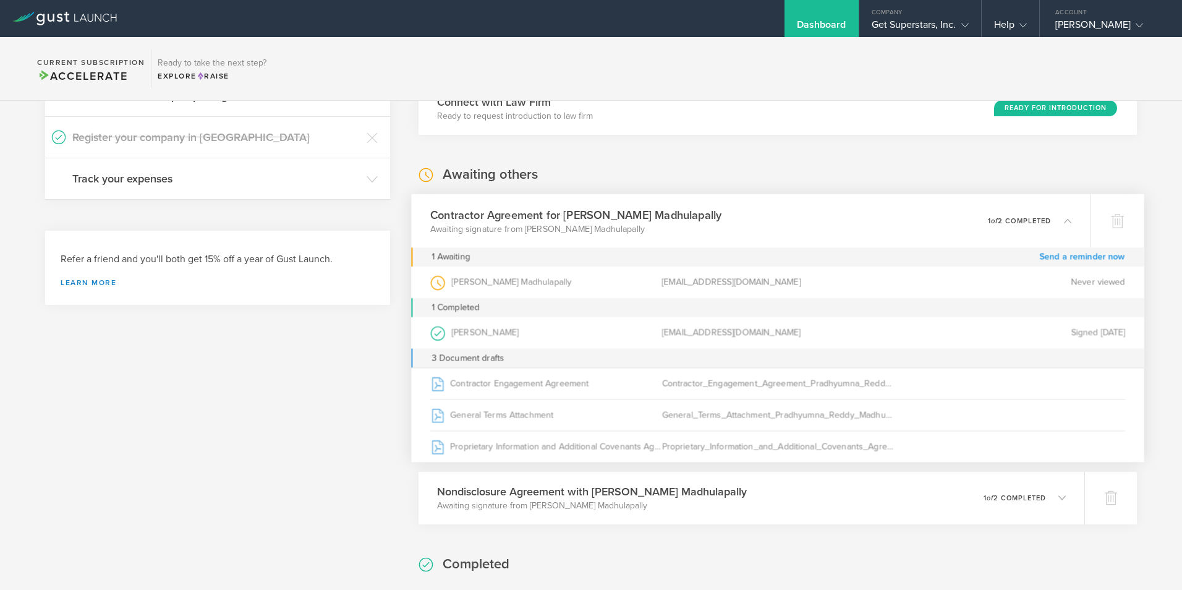
click at [1071, 257] on link "Send a reminder now" at bounding box center [1082, 256] width 86 height 19
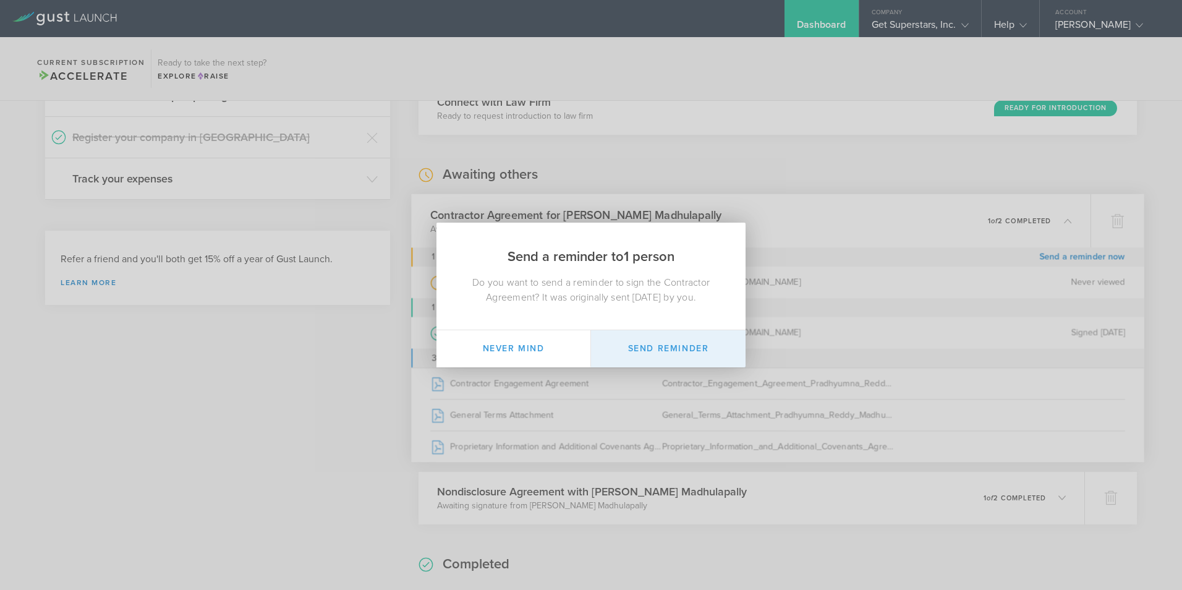
click at [675, 352] on button "Send Reminder" at bounding box center [668, 348] width 155 height 37
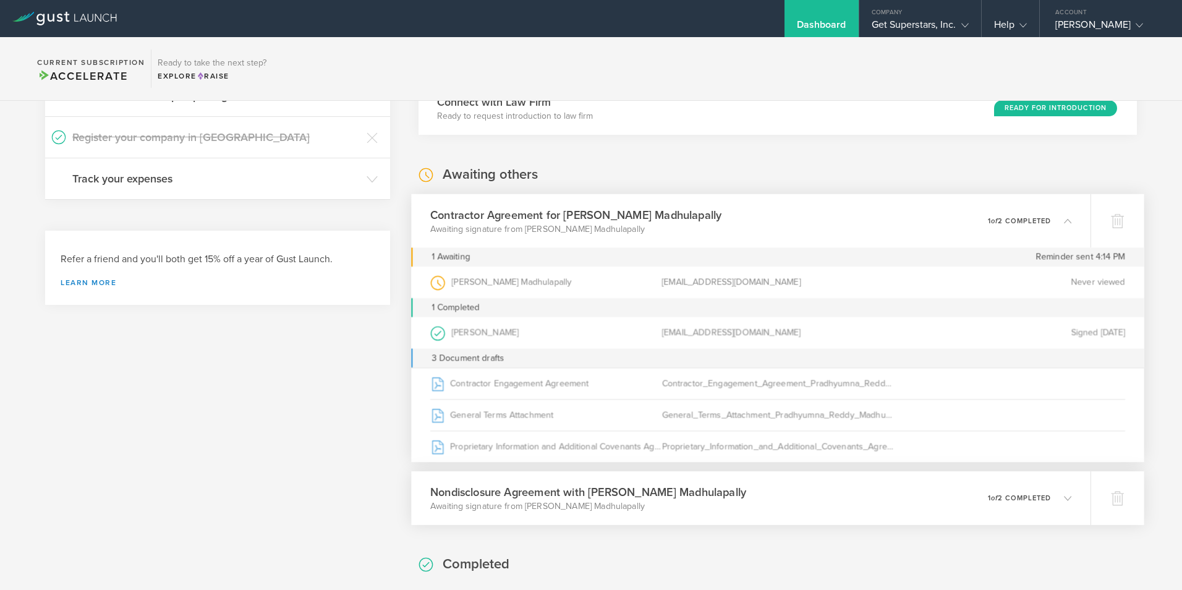
click at [577, 487] on h3 "Nondisclosure Agreement with [PERSON_NAME] Madhulapally" at bounding box center [588, 492] width 316 height 17
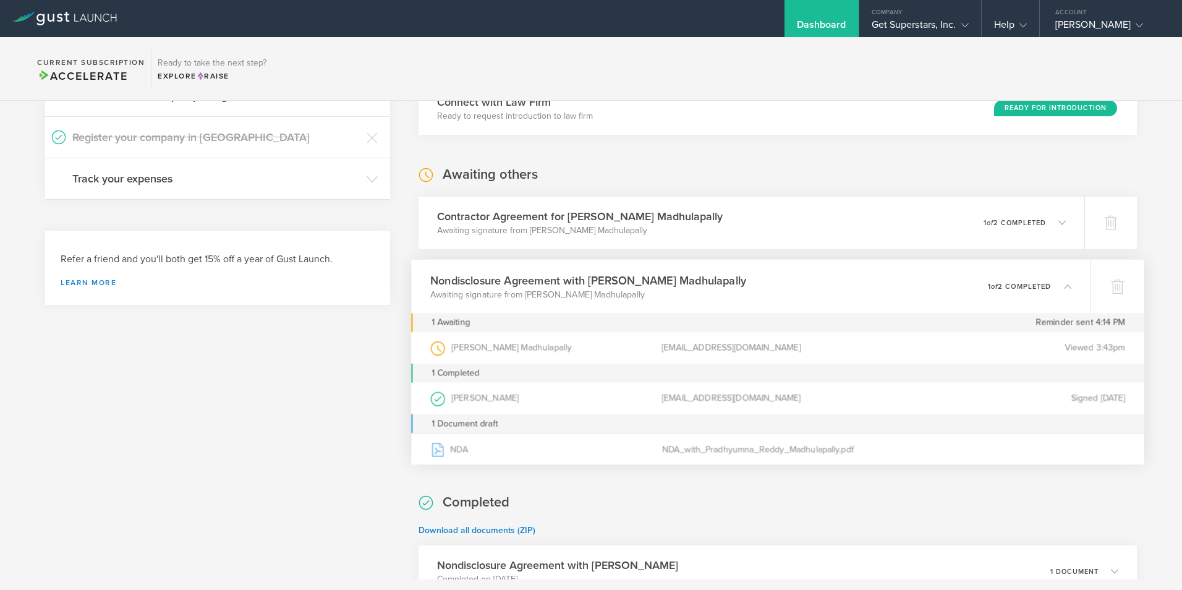
click at [665, 297] on p "Awaiting signature from Pradhyumna Reddy Madhulapally" at bounding box center [588, 294] width 316 height 12
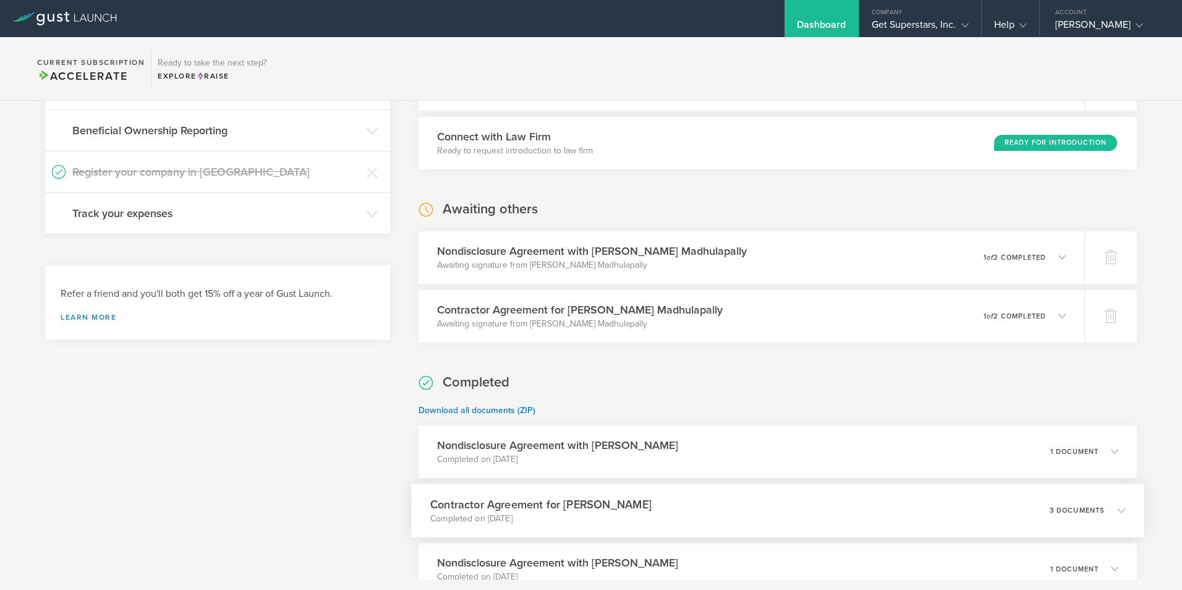
scroll to position [553, 0]
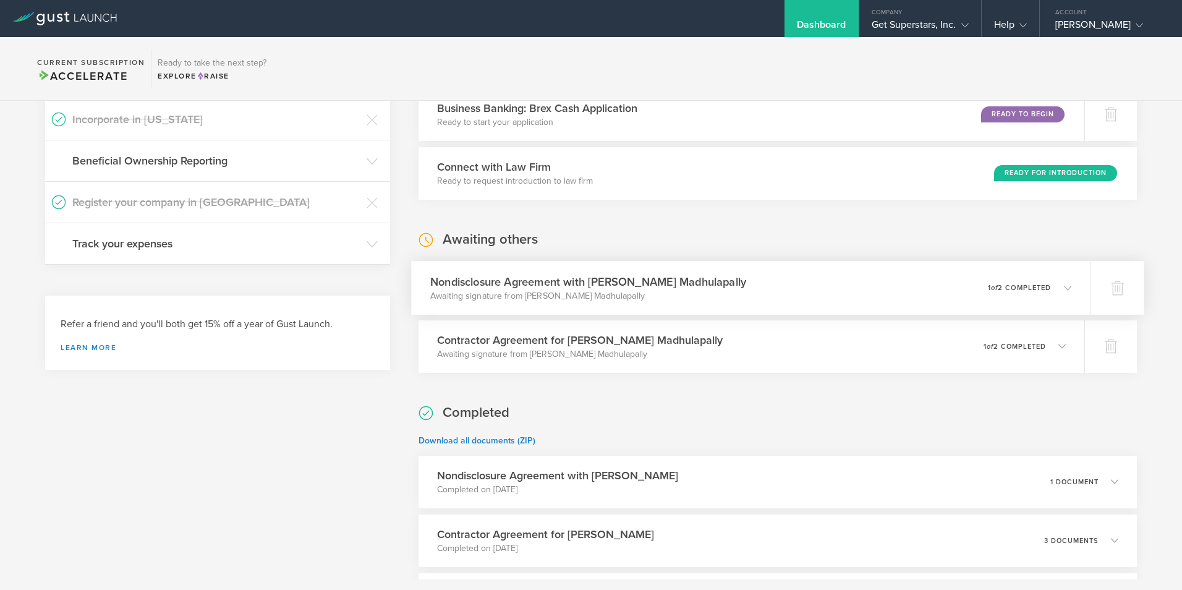
click at [720, 284] on h3 "Nondisclosure Agreement with [PERSON_NAME] Madhulapally" at bounding box center [588, 281] width 316 height 17
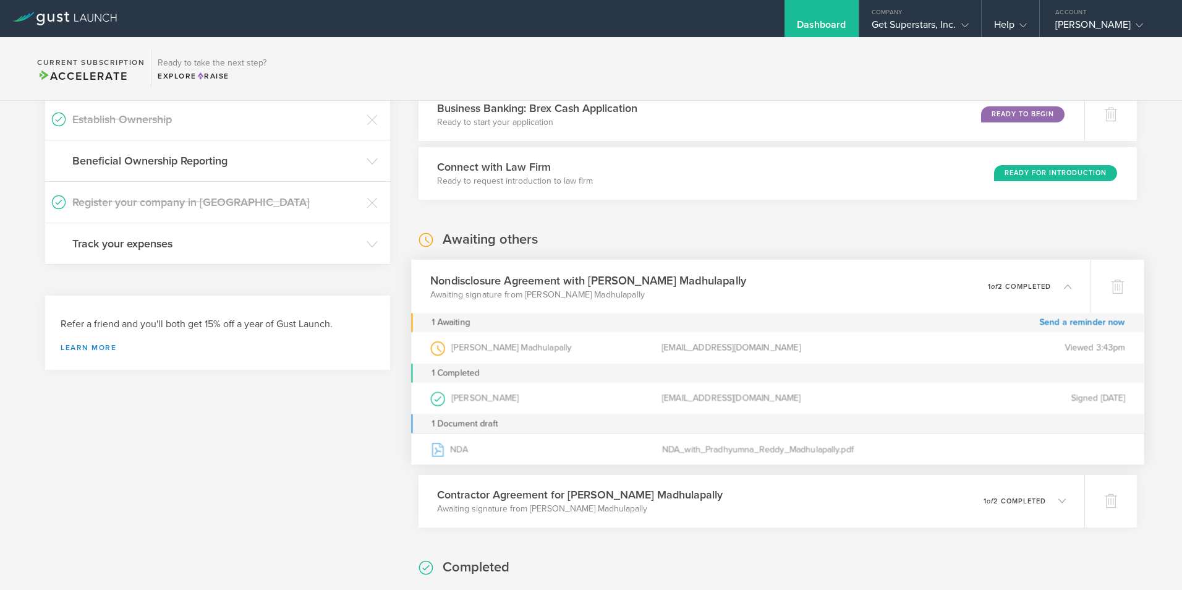
click at [720, 284] on h3 "Nondisclosure Agreement with [PERSON_NAME] Madhulapally" at bounding box center [588, 279] width 316 height 17
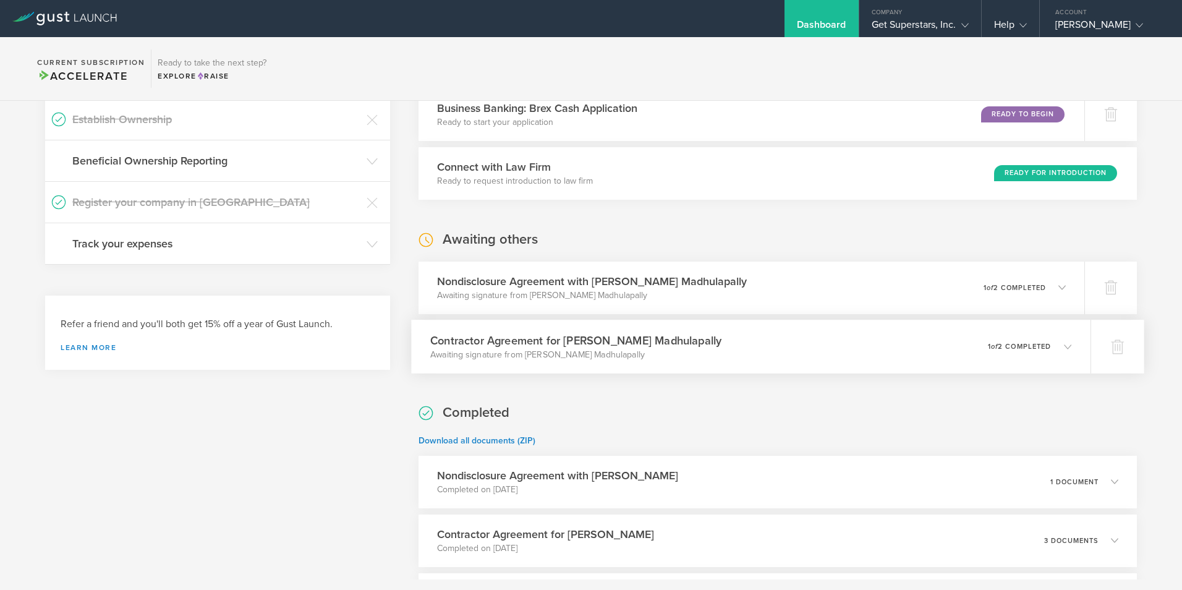
click at [722, 350] on p "Awaiting signature from [PERSON_NAME] Madhulapally" at bounding box center [575, 354] width 291 height 12
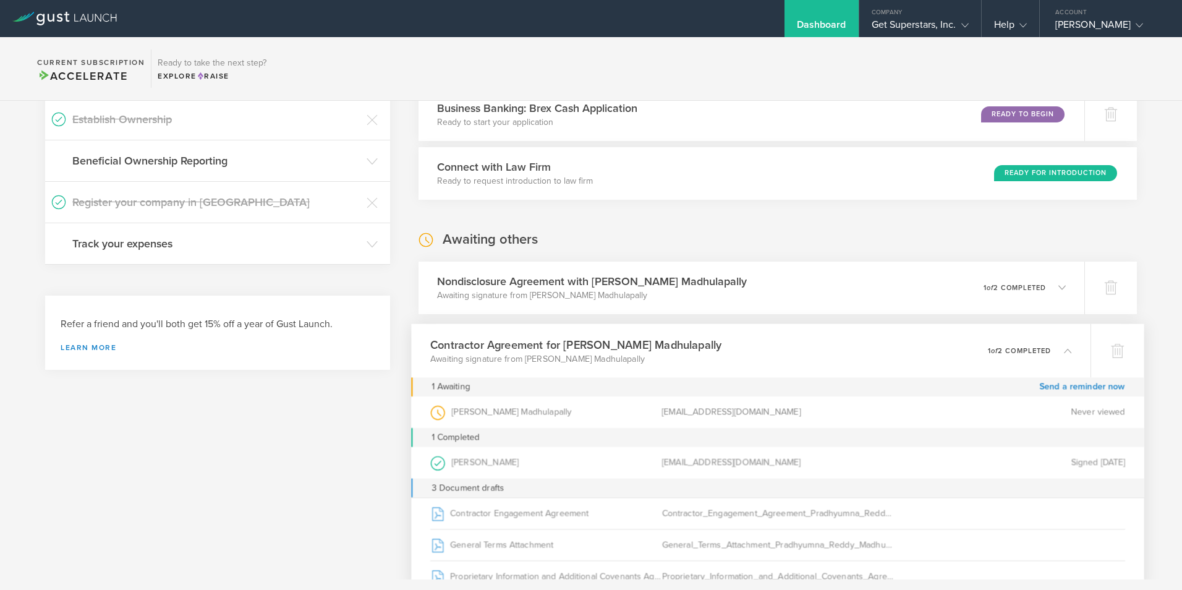
click at [722, 350] on h3 "Contractor Agreement for [PERSON_NAME] Madhulapally" at bounding box center [575, 344] width 291 height 17
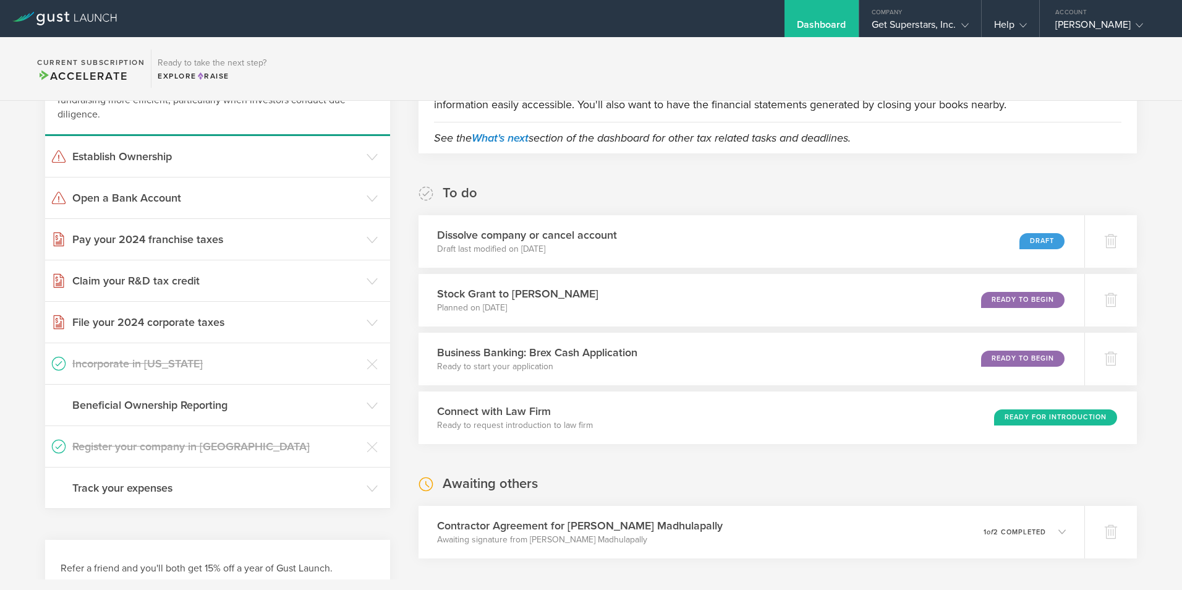
scroll to position [556, 0]
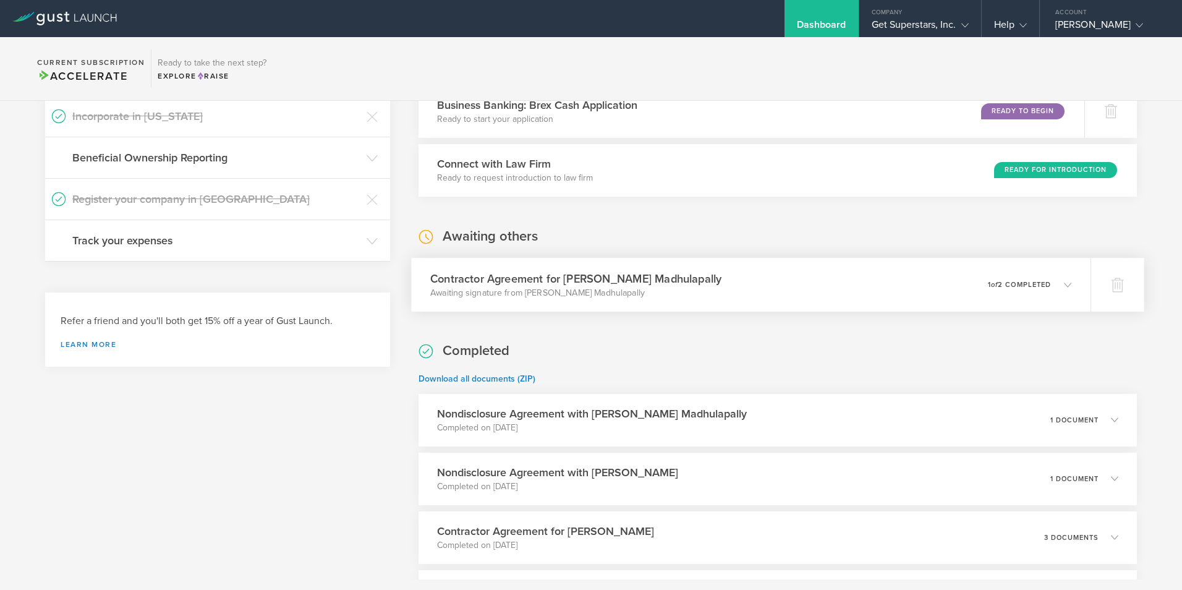
click at [767, 297] on div "Contractor Agreement for Pradhyumna Reddy Madhulapally Awaiting signature from …" at bounding box center [751, 285] width 680 height 54
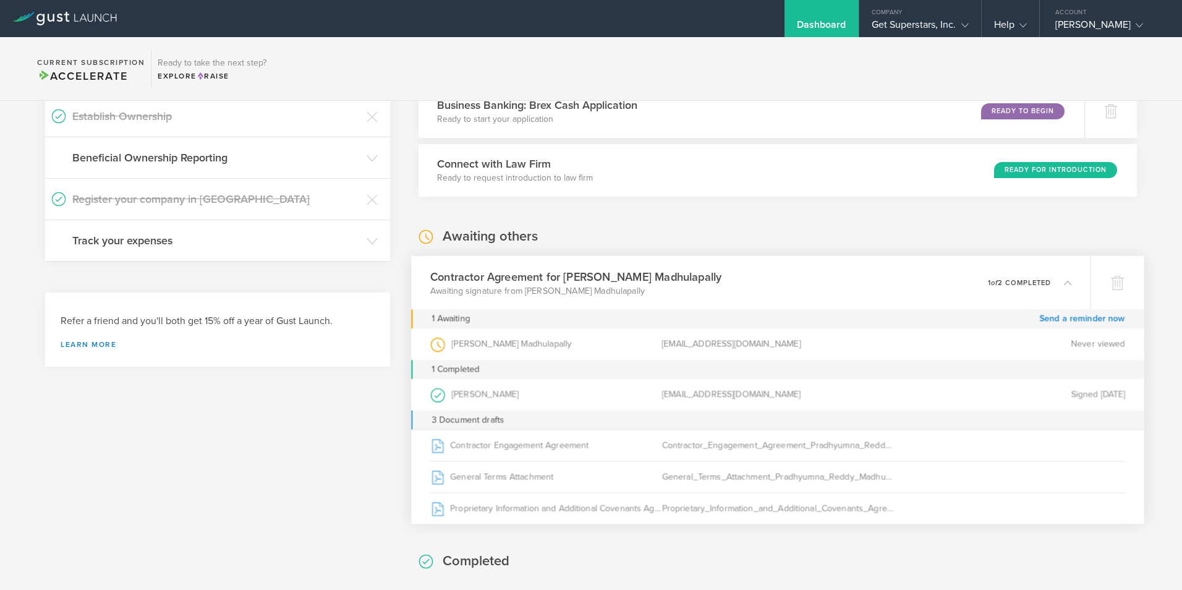
click at [754, 288] on div "Contractor Agreement for Pradhyumna Reddy Madhulapally Awaiting signature from …" at bounding box center [751, 282] width 680 height 54
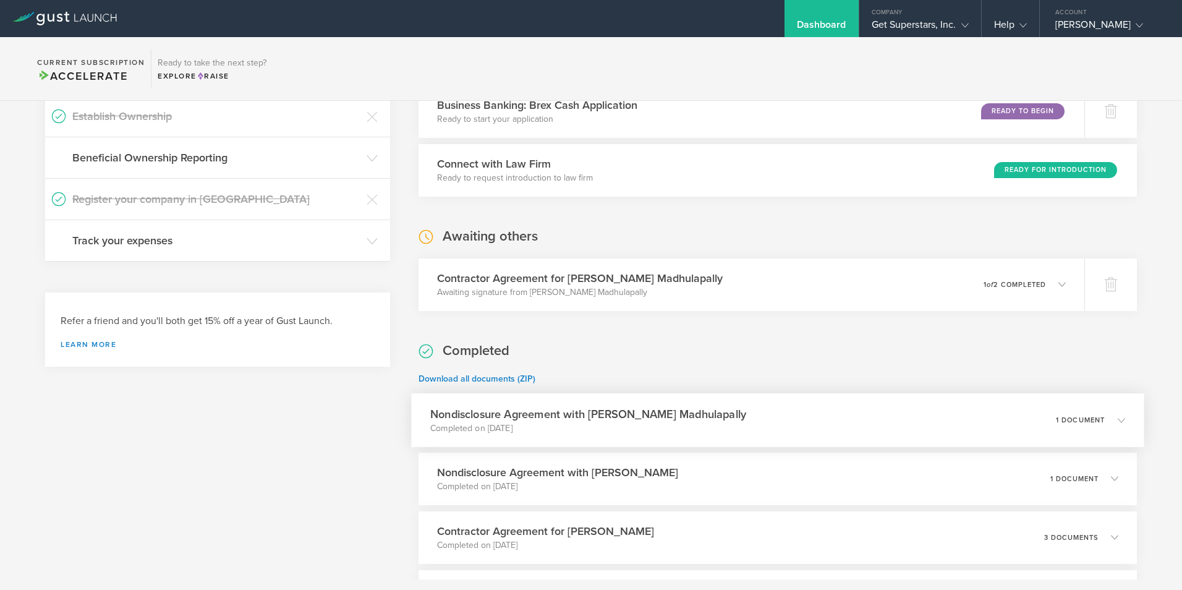
click at [765, 408] on div "Nondisclosure Agreement with Pradhyumna Reddy Madhulapally Completed on Aug 25,…" at bounding box center [777, 420] width 733 height 54
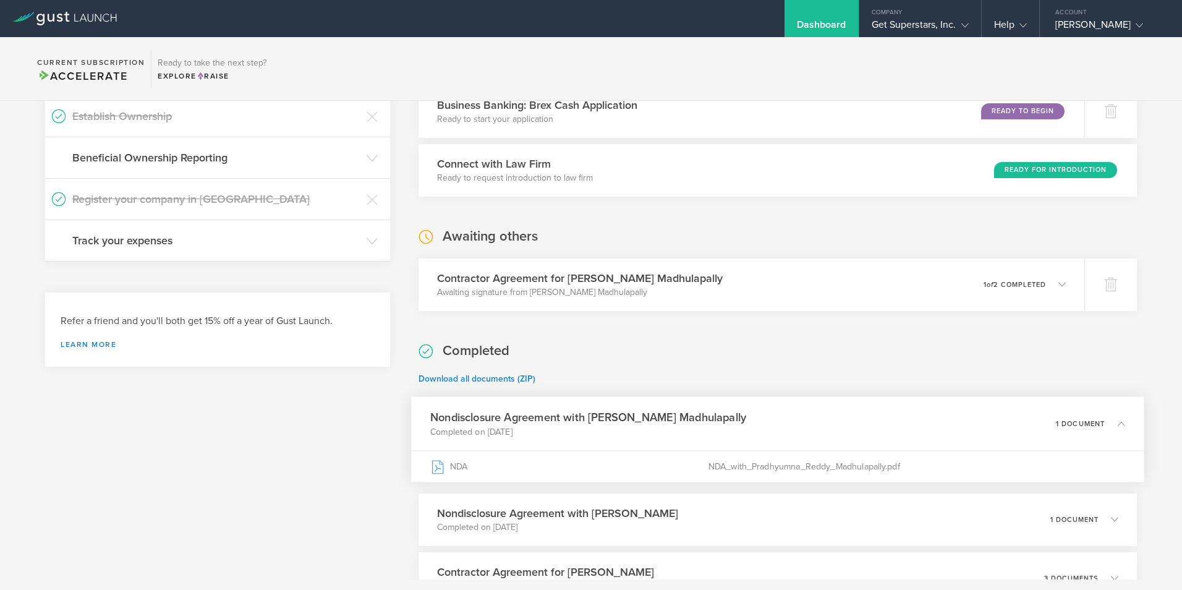
click at [782, 408] on div "Nondisclosure Agreement with Pradhyumna Reddy Madhulapally Completed on Aug 25,…" at bounding box center [777, 423] width 733 height 54
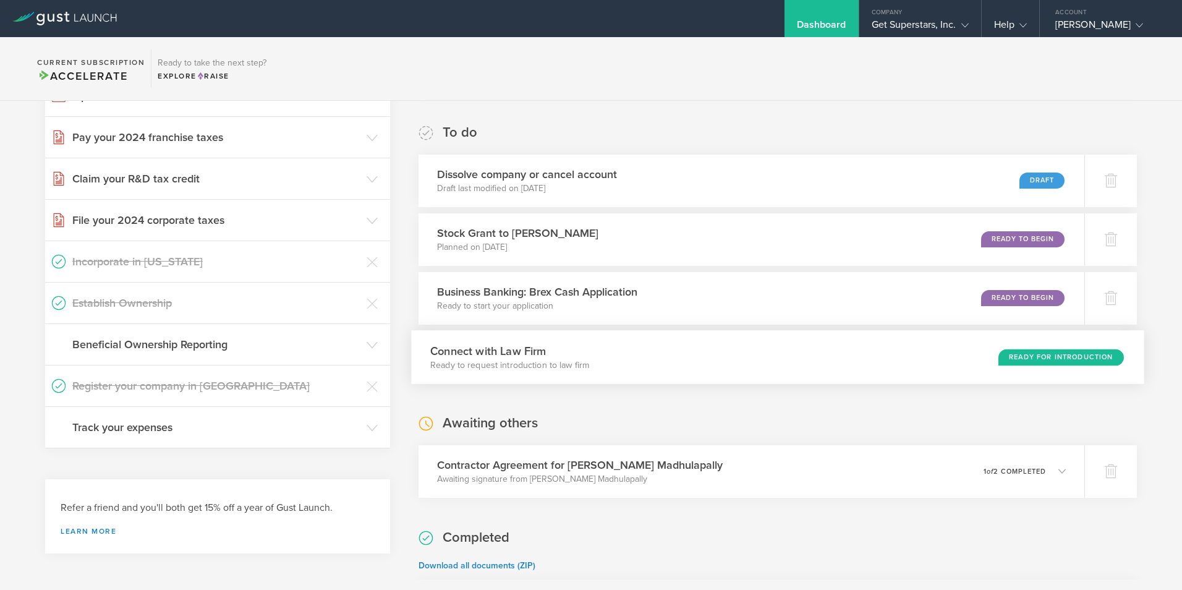
scroll to position [371, 0]
click at [568, 468] on h3 "Contractor Agreement for [PERSON_NAME] Madhulapally" at bounding box center [575, 464] width 291 height 17
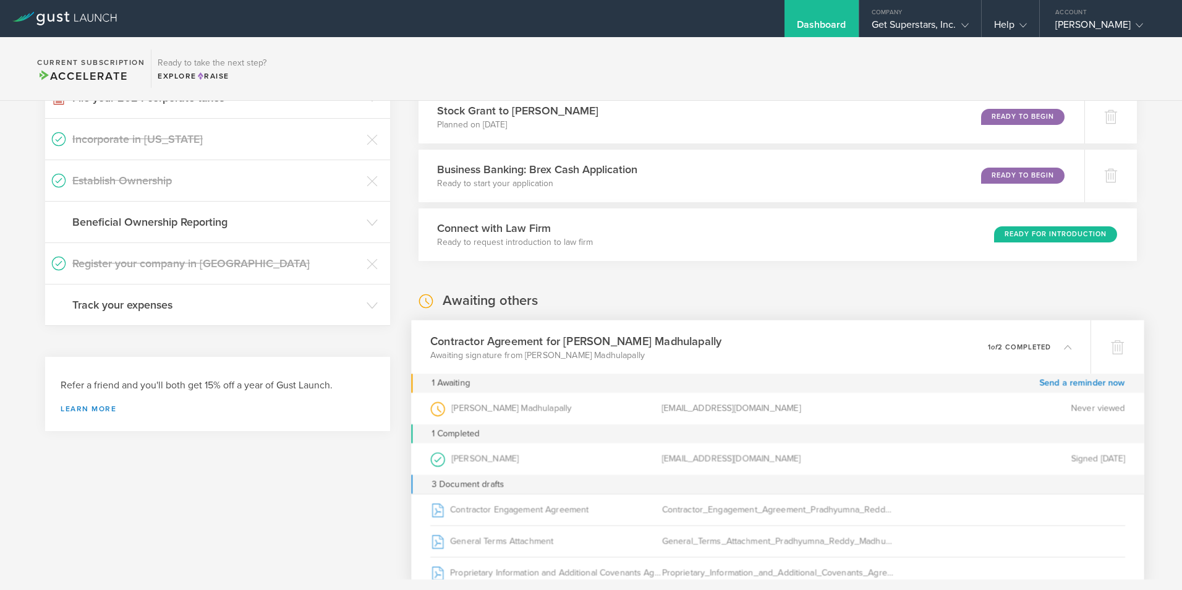
scroll to position [618, 0]
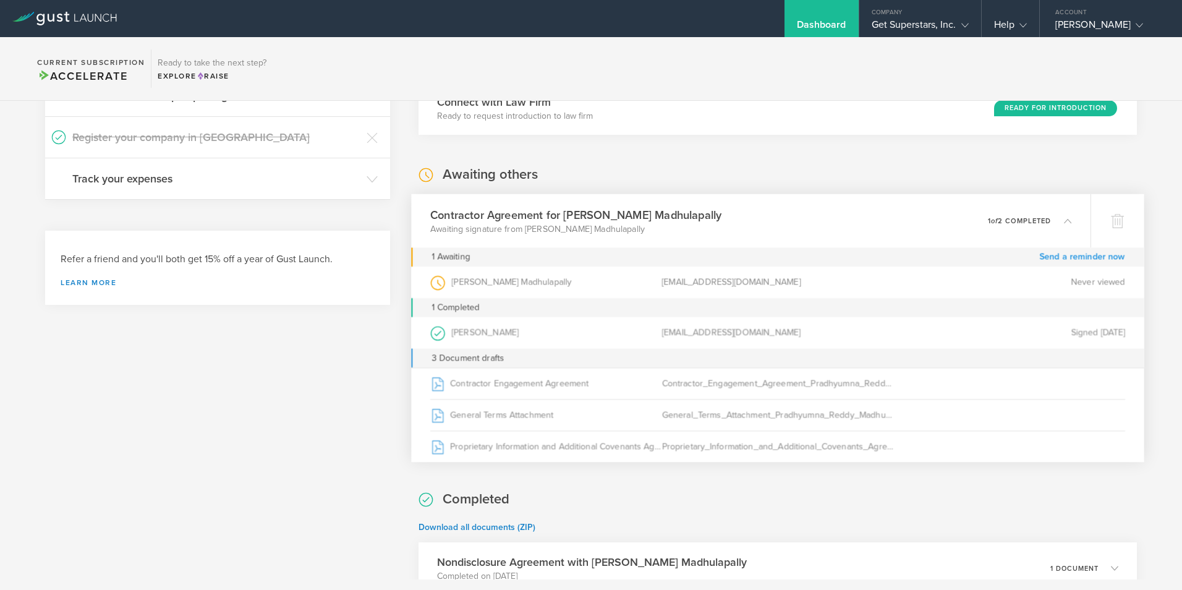
click at [1051, 255] on link "Send a reminder now" at bounding box center [1082, 256] width 86 height 19
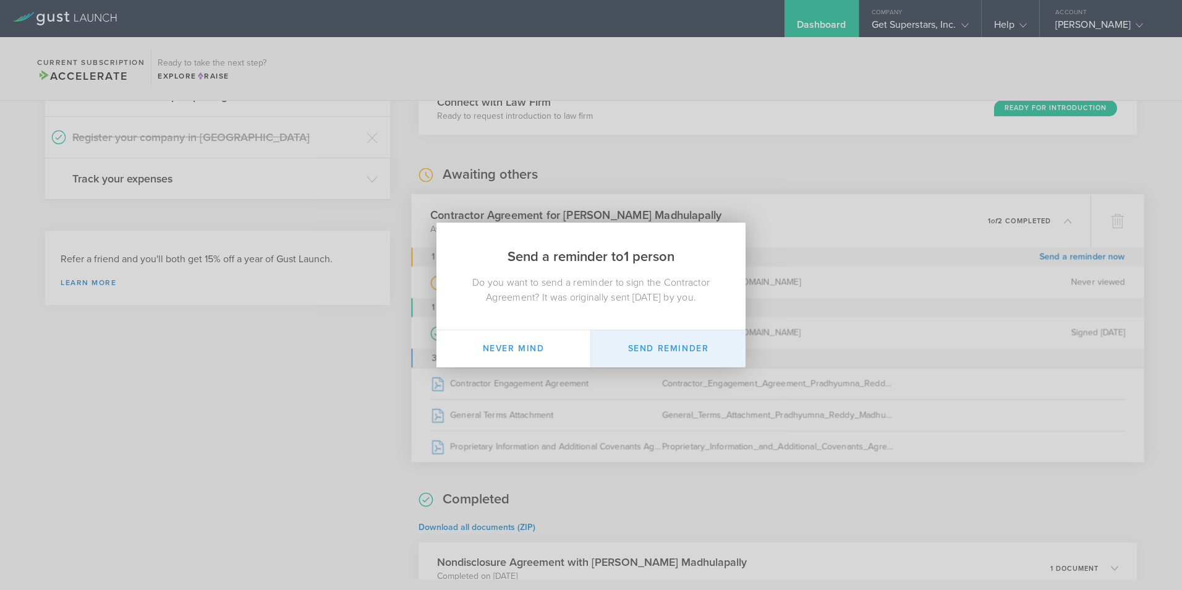
click at [662, 349] on button "Send Reminder" at bounding box center [668, 348] width 155 height 37
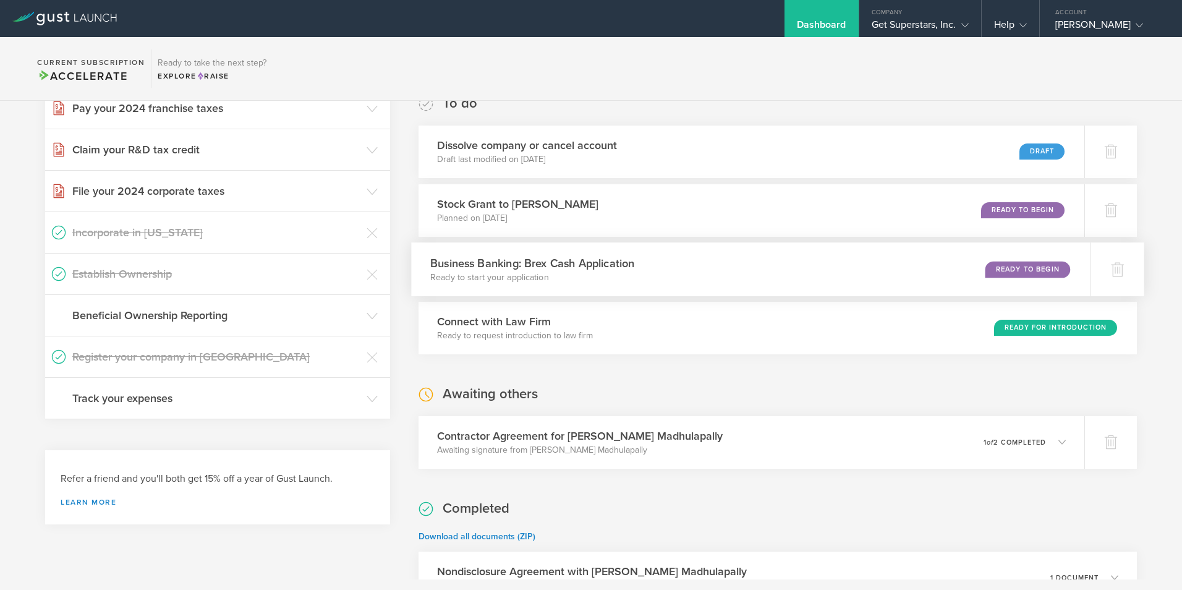
scroll to position [556, 0]
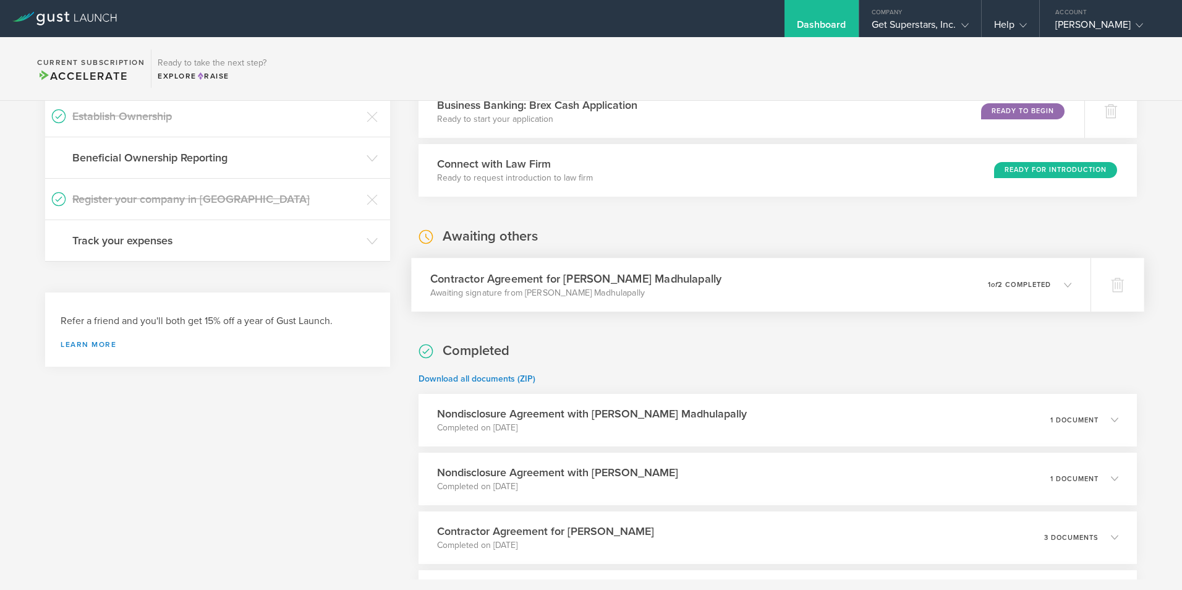
click at [749, 284] on div "Contractor Agreement for Pradhyumna Reddy Madhulapally Awaiting signature from …" at bounding box center [751, 285] width 680 height 54
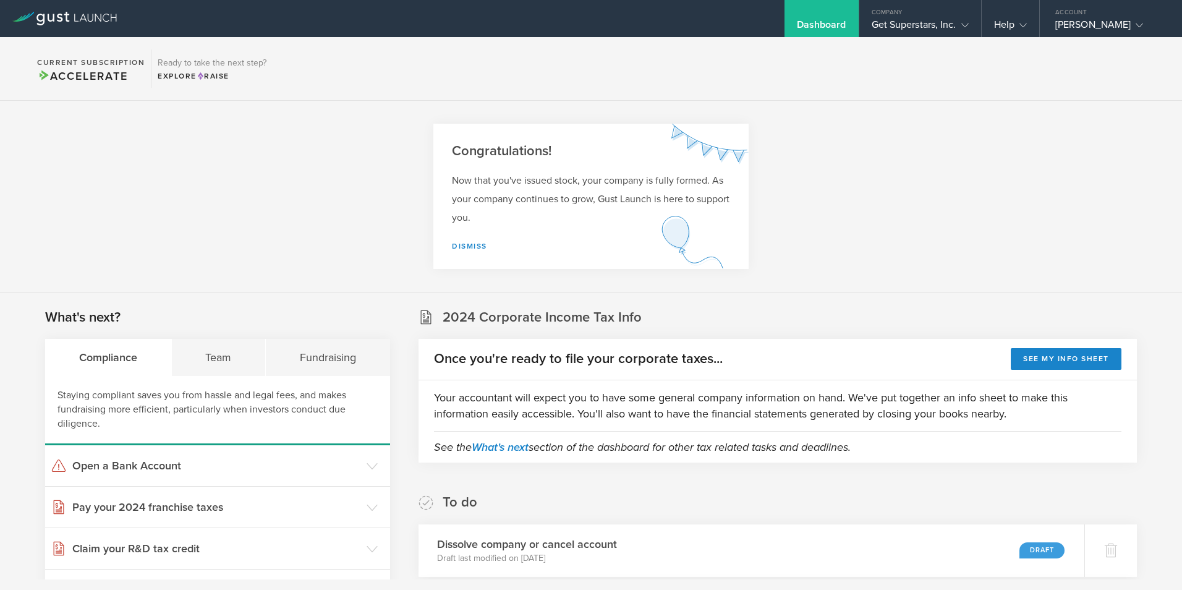
scroll to position [433, 0]
